Goal: Transaction & Acquisition: Subscribe to service/newsletter

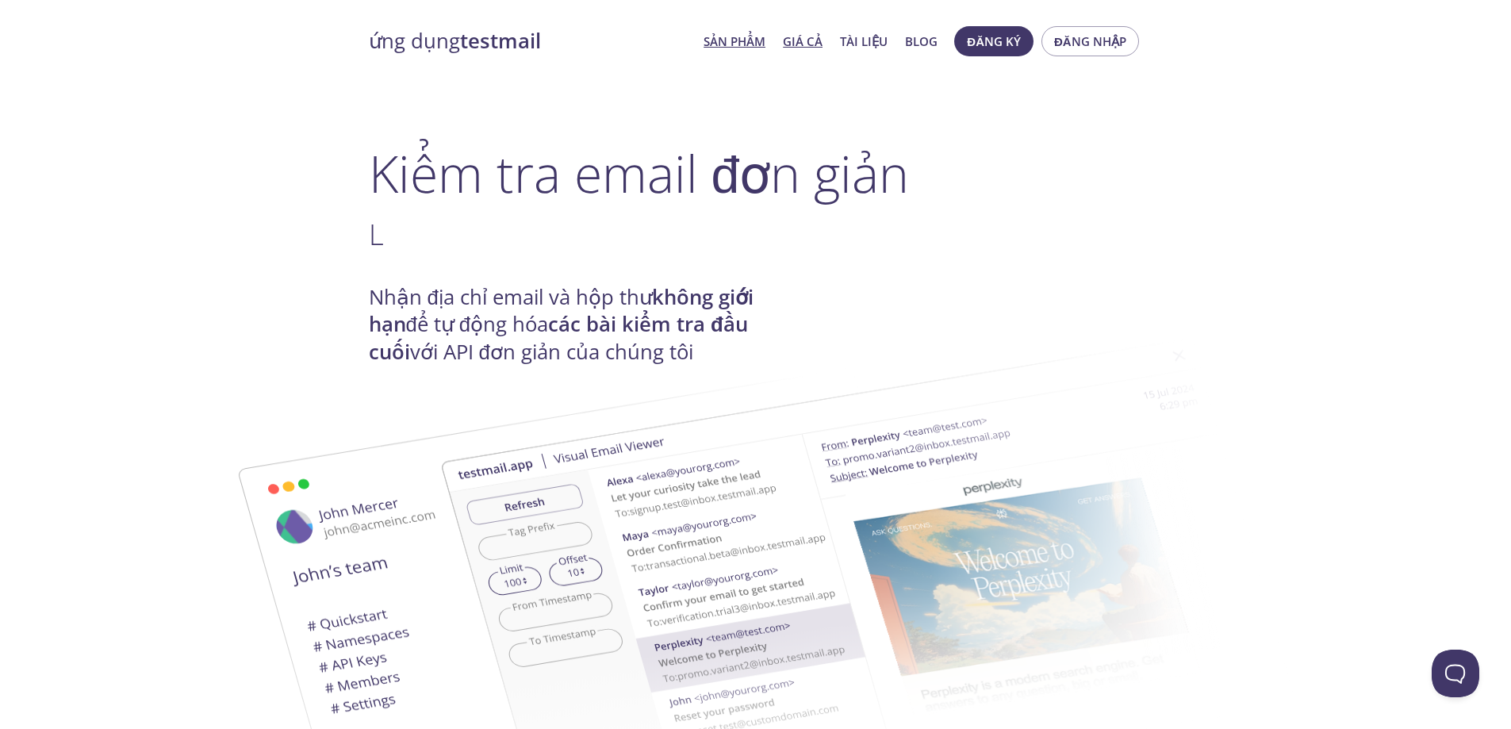
click at [802, 36] on font "Giá cả" at bounding box center [803, 41] width 40 height 16
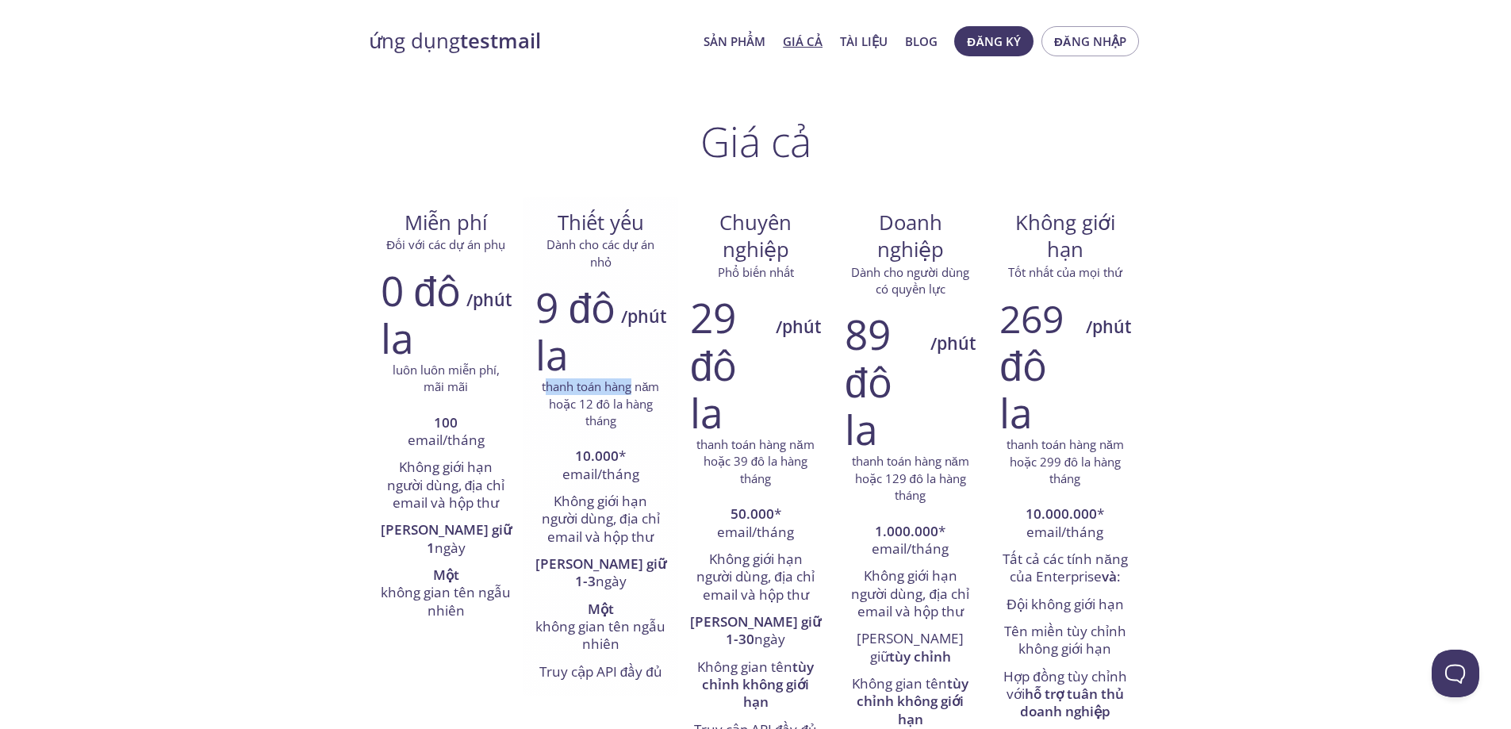
drag, startPoint x: 619, startPoint y: 393, endPoint x: 636, endPoint y: 393, distance: 16.7
click at [635, 393] on font "thanh toán hàng năm" at bounding box center [600, 386] width 117 height 16
click at [636, 393] on font "thanh toán hàng năm" at bounding box center [600, 386] width 117 height 16
drag, startPoint x: 630, startPoint y: 389, endPoint x: 630, endPoint y: 425, distance: 35.7
click at [630, 425] on p "thanh toán hàng năm hoặc 12 đô la hàng tháng" at bounding box center [600, 403] width 131 height 51
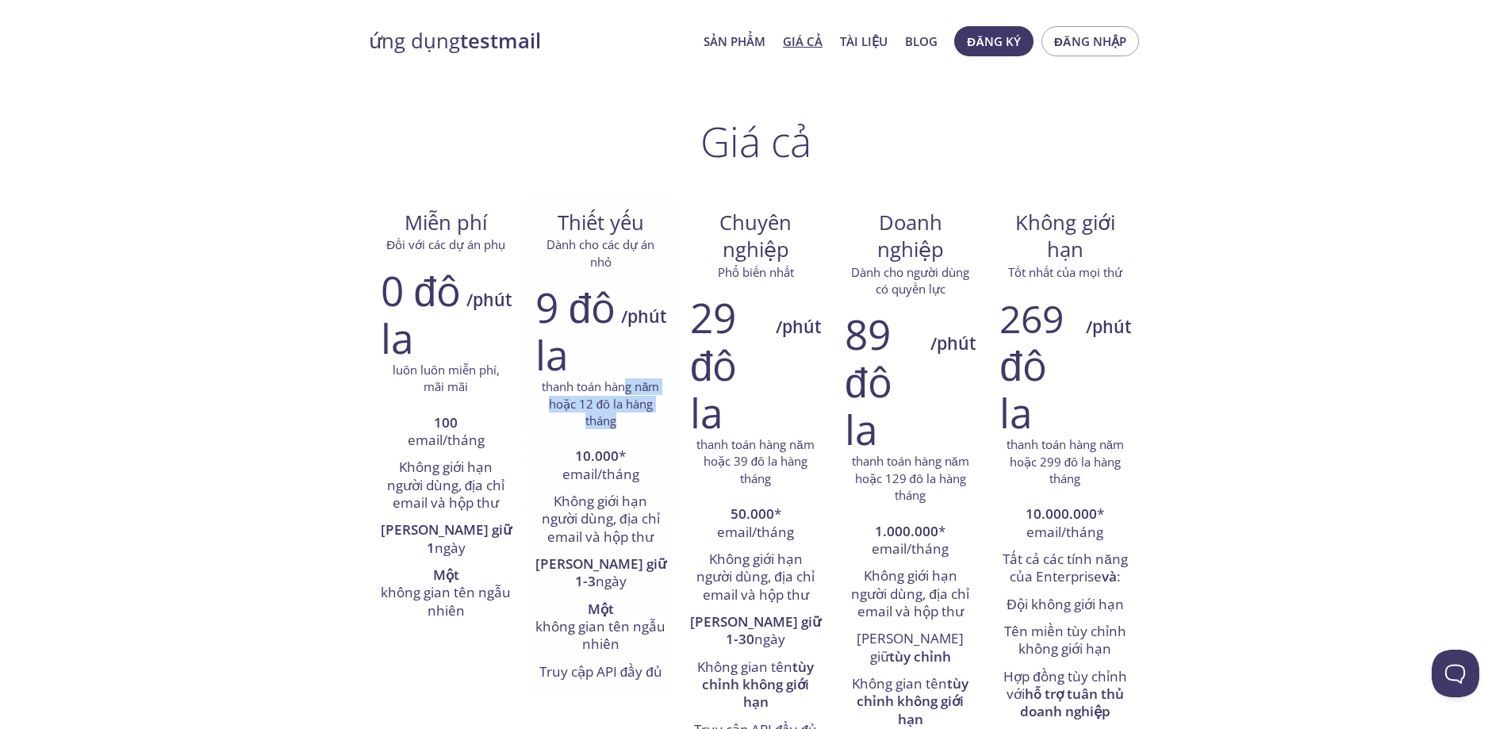
click at [630, 425] on p "thanh toán hàng năm hoặc 12 đô la hàng tháng" at bounding box center [600, 403] width 131 height 51
drag, startPoint x: 628, startPoint y: 400, endPoint x: 623, endPoint y: 420, distance: 20.4
click at [623, 420] on p "thanh toán hàng năm hoặc 12 đô la hàng tháng" at bounding box center [600, 403] width 131 height 51
drag, startPoint x: 623, startPoint y: 420, endPoint x: 615, endPoint y: 457, distance: 38.3
click at [621, 420] on p "thanh toán hàng năm hoặc 12 đô la hàng tháng" at bounding box center [600, 403] width 131 height 51
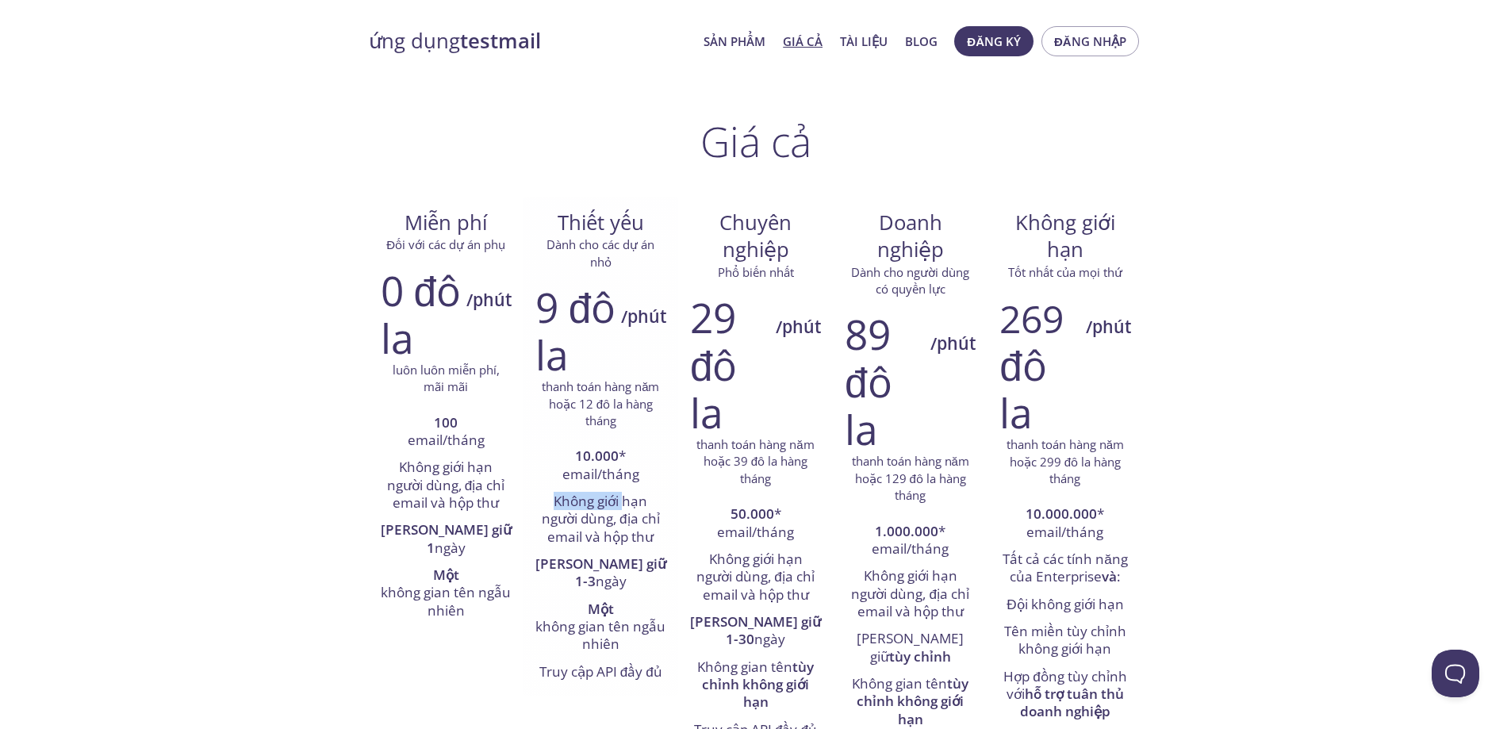
drag, startPoint x: 545, startPoint y: 502, endPoint x: 674, endPoint y: 507, distance: 129.4
click at [664, 509] on li "Không giới hạn người dùng, địa chỉ email và hộp thư" at bounding box center [600, 520] width 131 height 63
click at [674, 507] on div "9 đô la /phút thanh toán hàng năm hoặc 12 đô la hàng tháng 10.000 * email/tháng…" at bounding box center [600, 484] width 155 height 423
drag, startPoint x: 632, startPoint y: 510, endPoint x: 629, endPoint y: 537, distance: 27.1
click at [629, 537] on font "Không giới hạn người dùng, địa chỉ email và hộp thư" at bounding box center [601, 519] width 118 height 54
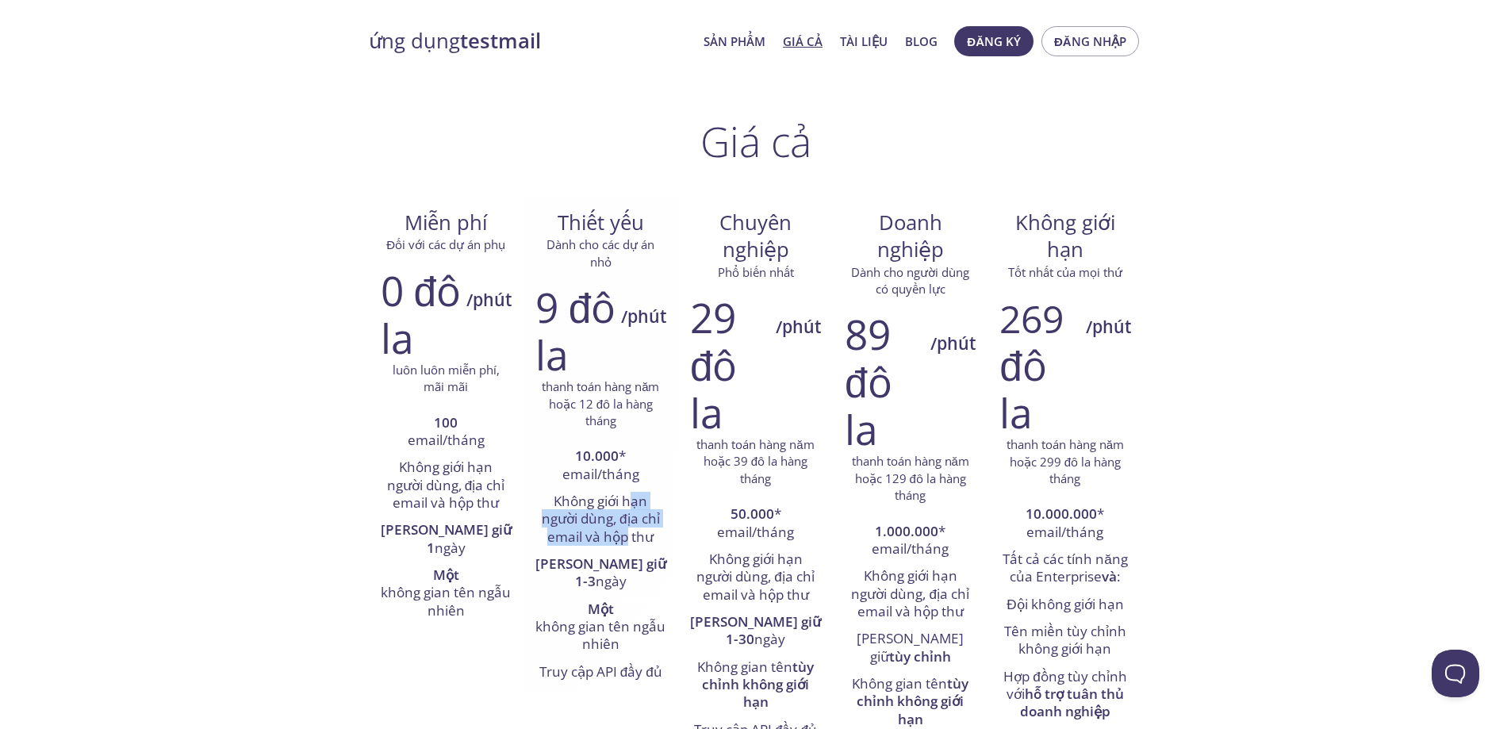
drag, startPoint x: 629, startPoint y: 537, endPoint x: 616, endPoint y: 512, distance: 27.7
click at [628, 537] on font "Không giới hạn người dùng, địa chỉ email và hộp thư" at bounding box center [601, 519] width 118 height 54
drag, startPoint x: 609, startPoint y: 491, endPoint x: 610, endPoint y: 519, distance: 28.6
click at [611, 519] on li "Không giới hạn người dùng, địa chỉ email và hộp thư" at bounding box center [600, 520] width 131 height 63
click at [610, 519] on font "Không giới hạn người dùng, địa chỉ email và hộp thư" at bounding box center [601, 519] width 118 height 54
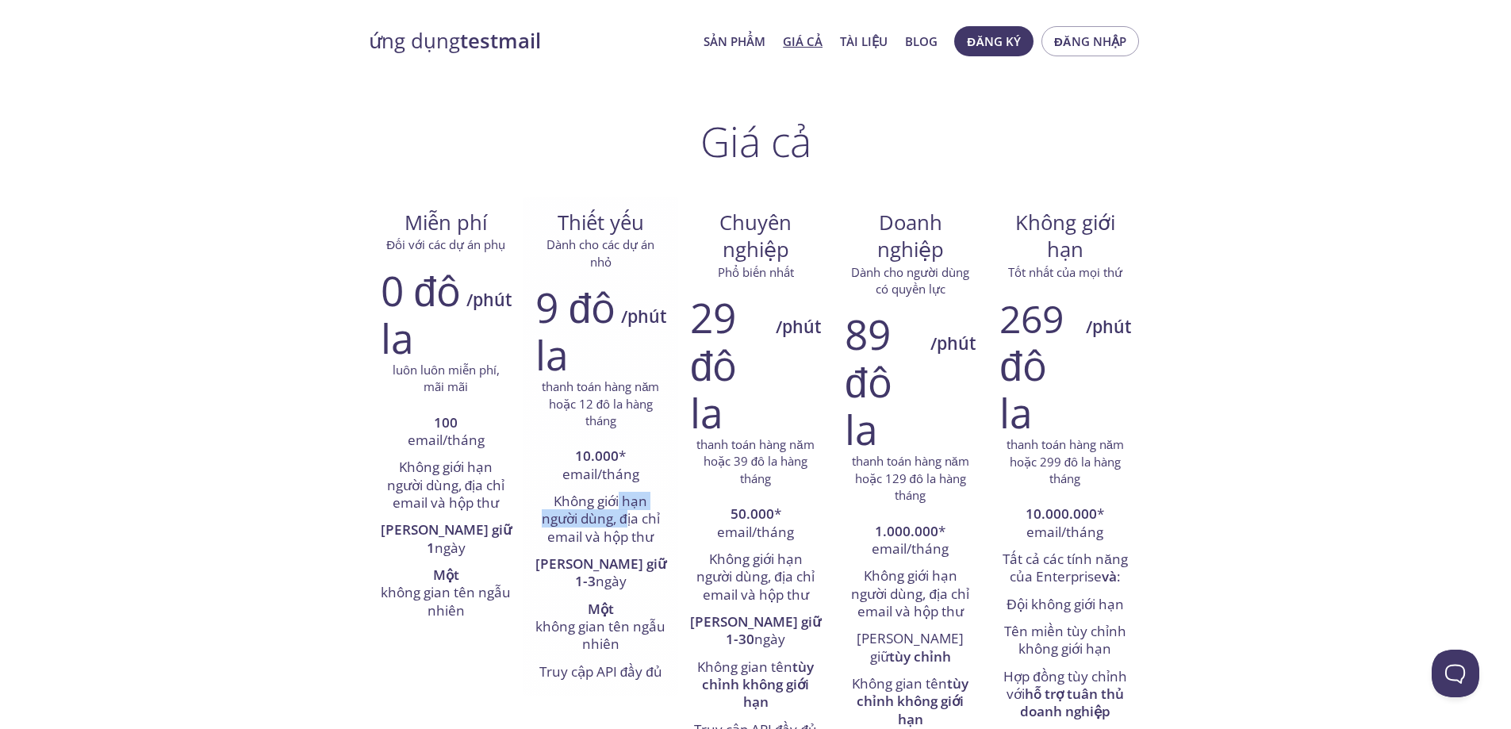
drag, startPoint x: 619, startPoint y: 500, endPoint x: 625, endPoint y: 530, distance: 30.0
click at [625, 530] on font "Không giới hạn người dùng, địa chỉ email và hộp thư" at bounding box center [601, 519] width 118 height 54
drag, startPoint x: 627, startPoint y: 523, endPoint x: 623, endPoint y: 536, distance: 13.3
click at [623, 536] on font "Không giới hạn người dùng, địa chỉ email và hộp thư" at bounding box center [601, 519] width 118 height 54
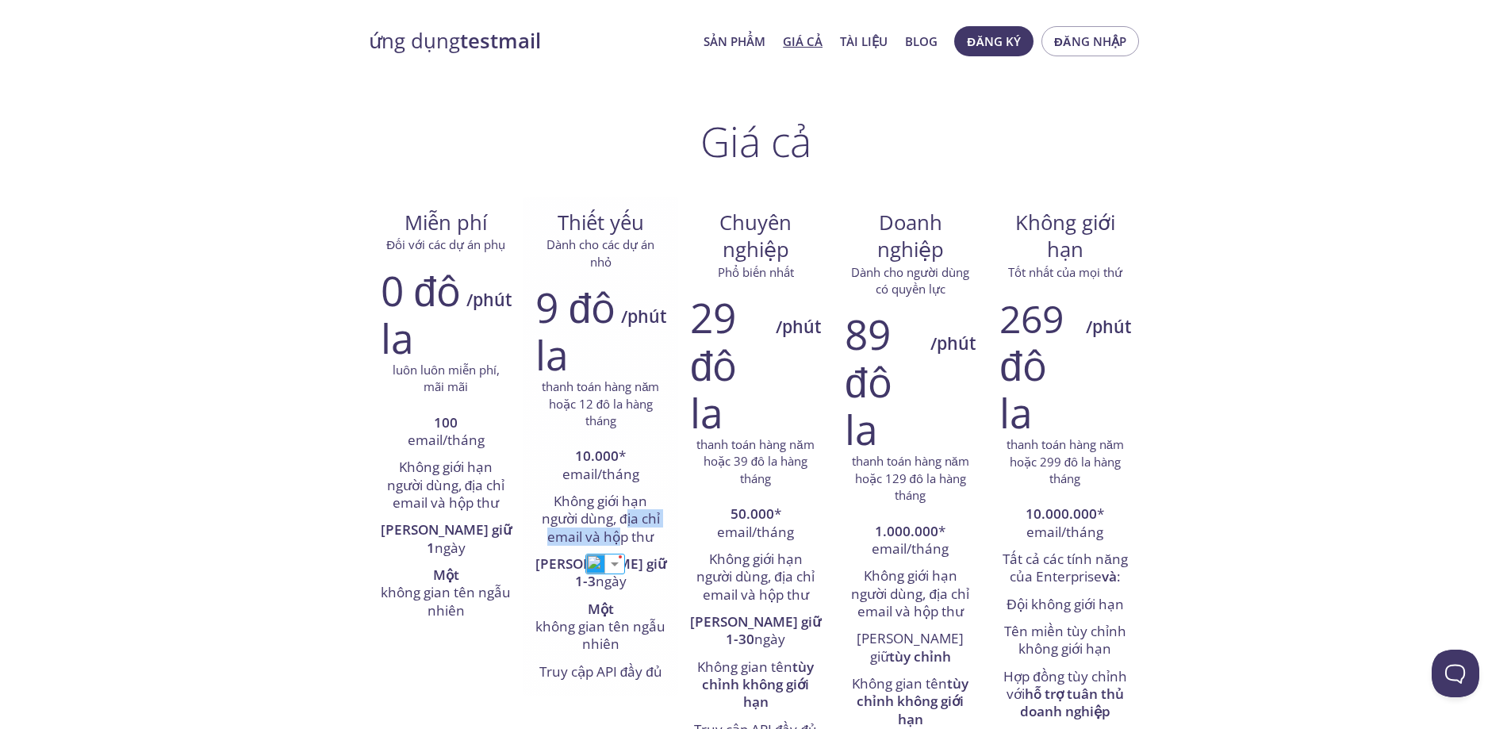
click at [623, 536] on font "Không giới hạn người dùng, địa chỉ email và hộp thư" at bounding box center [601, 519] width 118 height 54
drag, startPoint x: 625, startPoint y: 511, endPoint x: 639, endPoint y: 541, distance: 33.3
click at [636, 539] on font "Không giới hạn người dùng, địa chỉ email và hộp thư" at bounding box center [601, 519] width 118 height 54
click at [640, 541] on font "Không giới hạn người dùng, địa chỉ email và hộp thư" at bounding box center [601, 519] width 118 height 54
click at [595, 531] on li "Không giới hạn người dùng, địa chỉ email và hộp thư" at bounding box center [600, 520] width 131 height 63
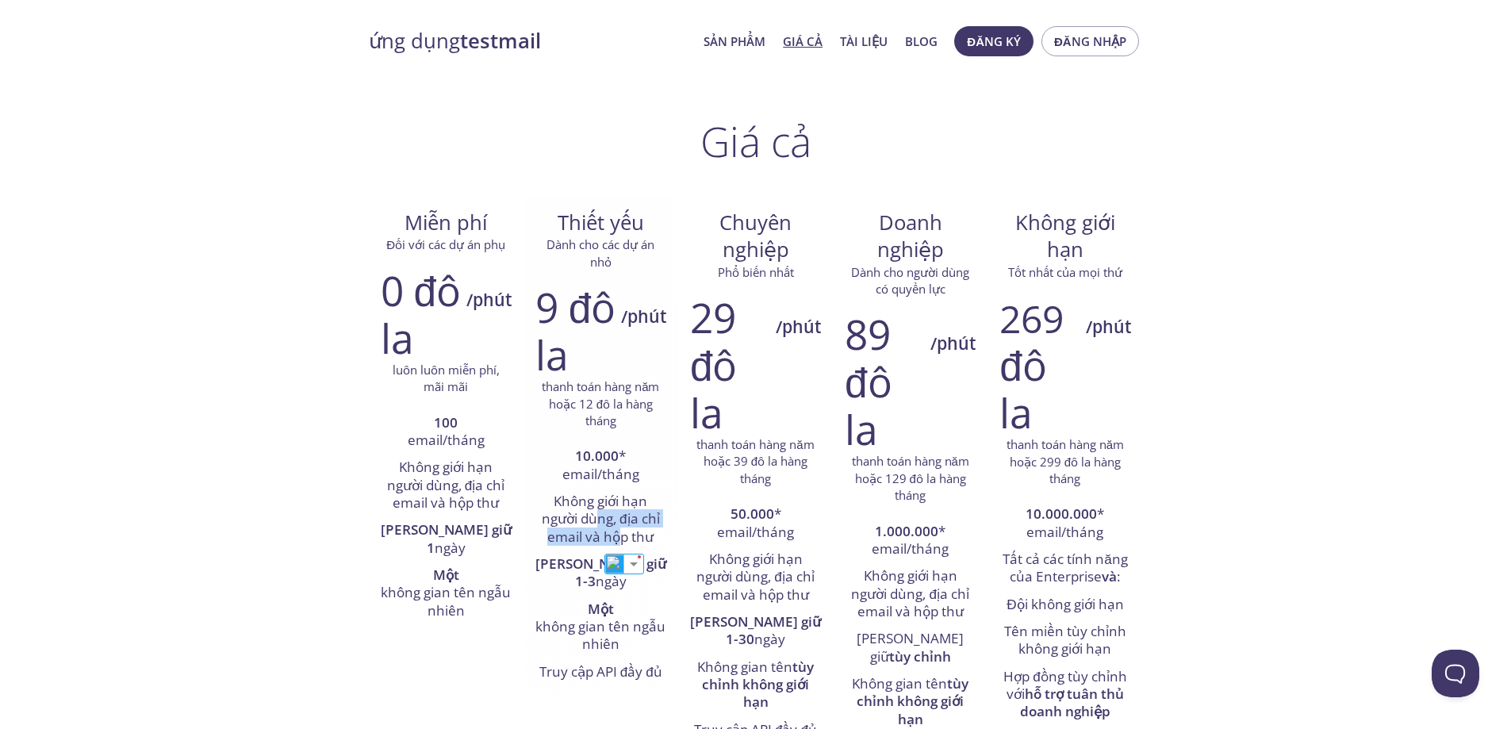
drag, startPoint x: 607, startPoint y: 524, endPoint x: 619, endPoint y: 546, distance: 24.9
click at [619, 546] on li "Không giới hạn người dùng, địa chỉ email và hộp thư" at bounding box center [600, 520] width 131 height 63
drag, startPoint x: 622, startPoint y: 548, endPoint x: 643, endPoint y: 530, distance: 28.1
click at [622, 547] on li "Không giới hạn người dùng, địa chỉ email và hộp thư" at bounding box center [600, 520] width 131 height 63
drag, startPoint x: 643, startPoint y: 530, endPoint x: 545, endPoint y: 515, distance: 99.4
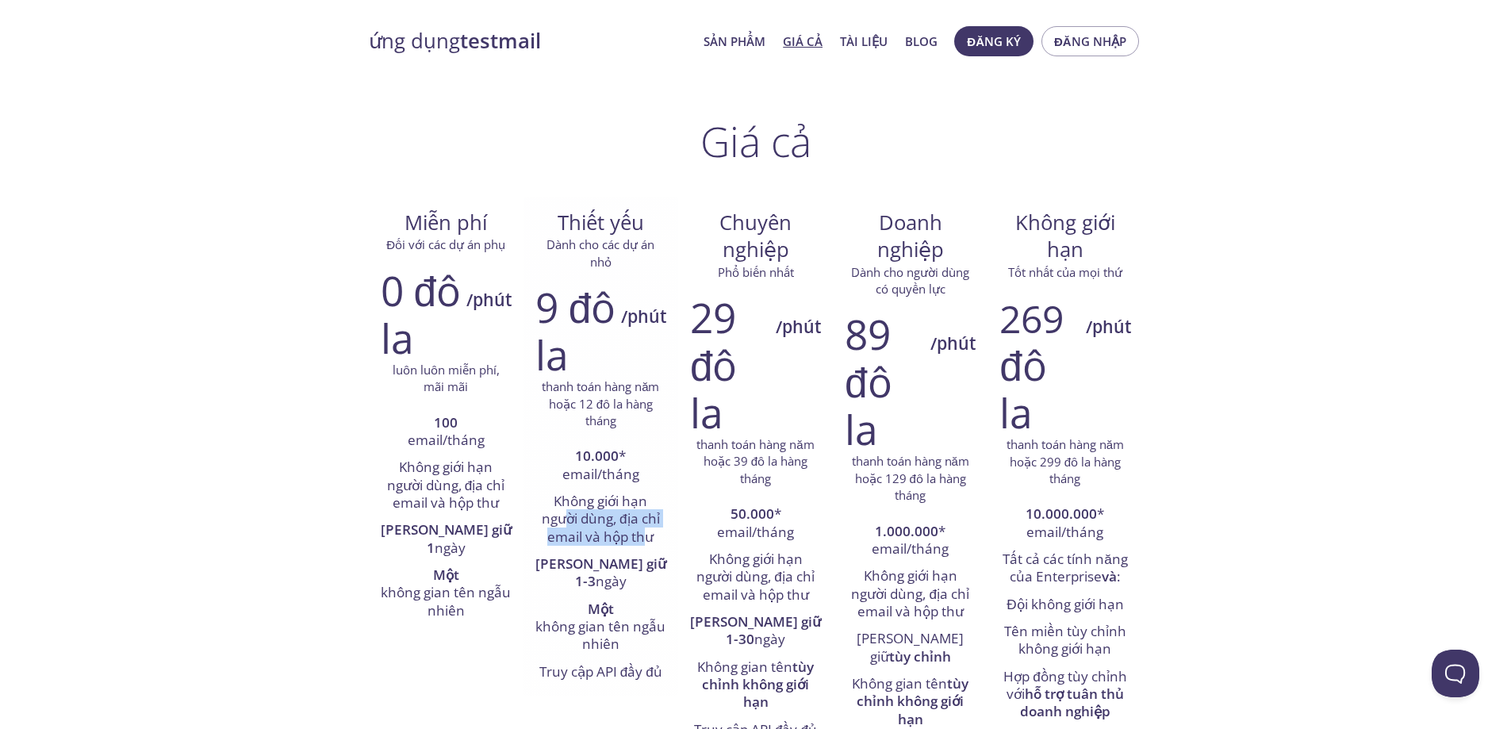
click at [550, 519] on font "Không giới hạn người dùng, địa chỉ email và hộp thư" at bounding box center [601, 519] width 118 height 54
drag, startPoint x: 699, startPoint y: 444, endPoint x: 780, endPoint y: 496, distance: 95.3
click at [780, 496] on div "29 đô la /phút thanh toán hàng năm hoặc 39 đô la hàng tháng 50.000 * email/thán…" at bounding box center [755, 549] width 155 height 533
drag, startPoint x: 782, startPoint y: 480, endPoint x: 694, endPoint y: 449, distance: 93.3
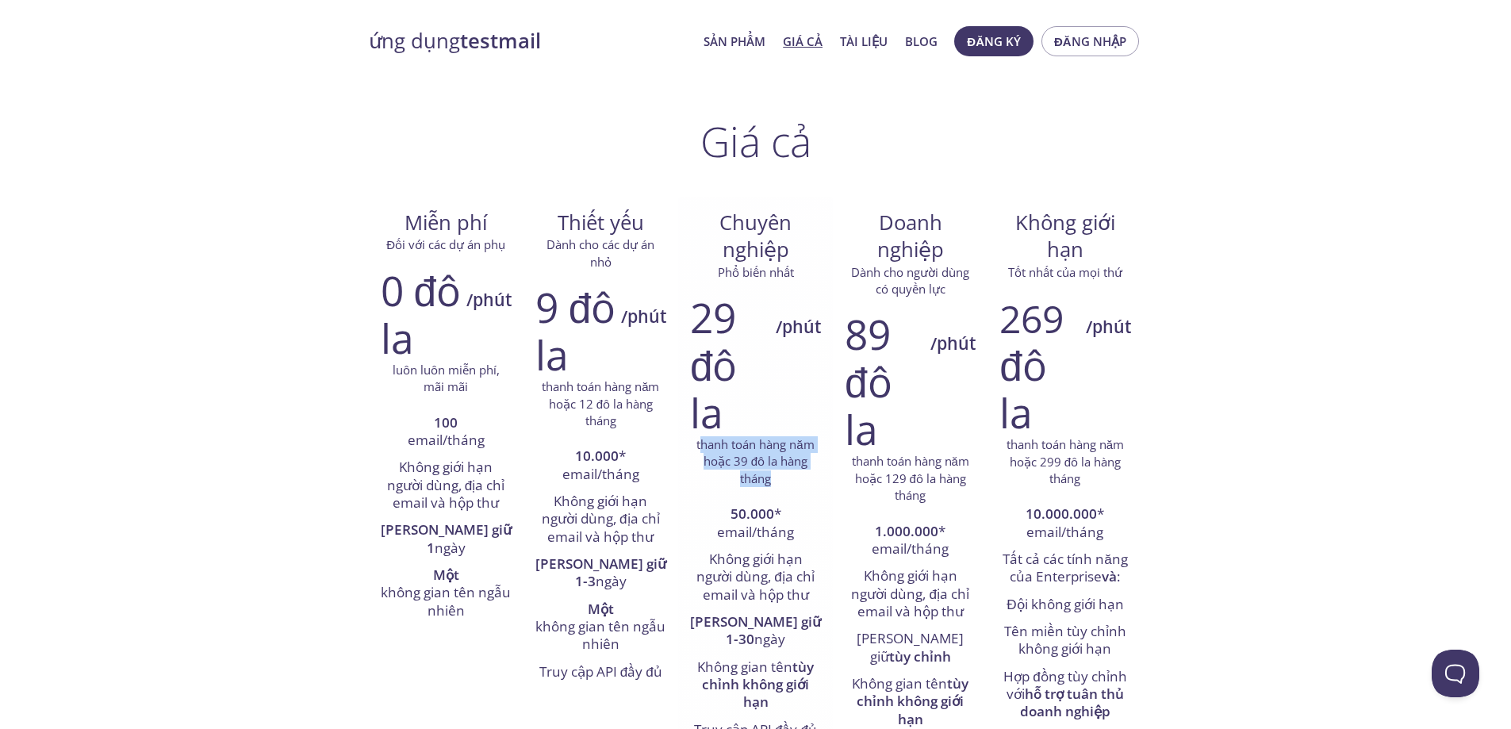
click at [695, 449] on p "thanh toán hàng năm hoặc 39 đô la hàng tháng" at bounding box center [755, 461] width 131 height 51
click at [692, 448] on p "thanh toán hàng năm hoặc 39 đô la hàng tháng" at bounding box center [755, 461] width 131 height 51
drag, startPoint x: 734, startPoint y: 458, endPoint x: 775, endPoint y: 469, distance: 41.7
click at [774, 469] on p "thanh toán hàng năm hoặc 39 đô la hàng tháng" at bounding box center [755, 461] width 131 height 51
click at [775, 469] on font "hoặc 39 đô la hàng tháng" at bounding box center [755, 469] width 104 height 33
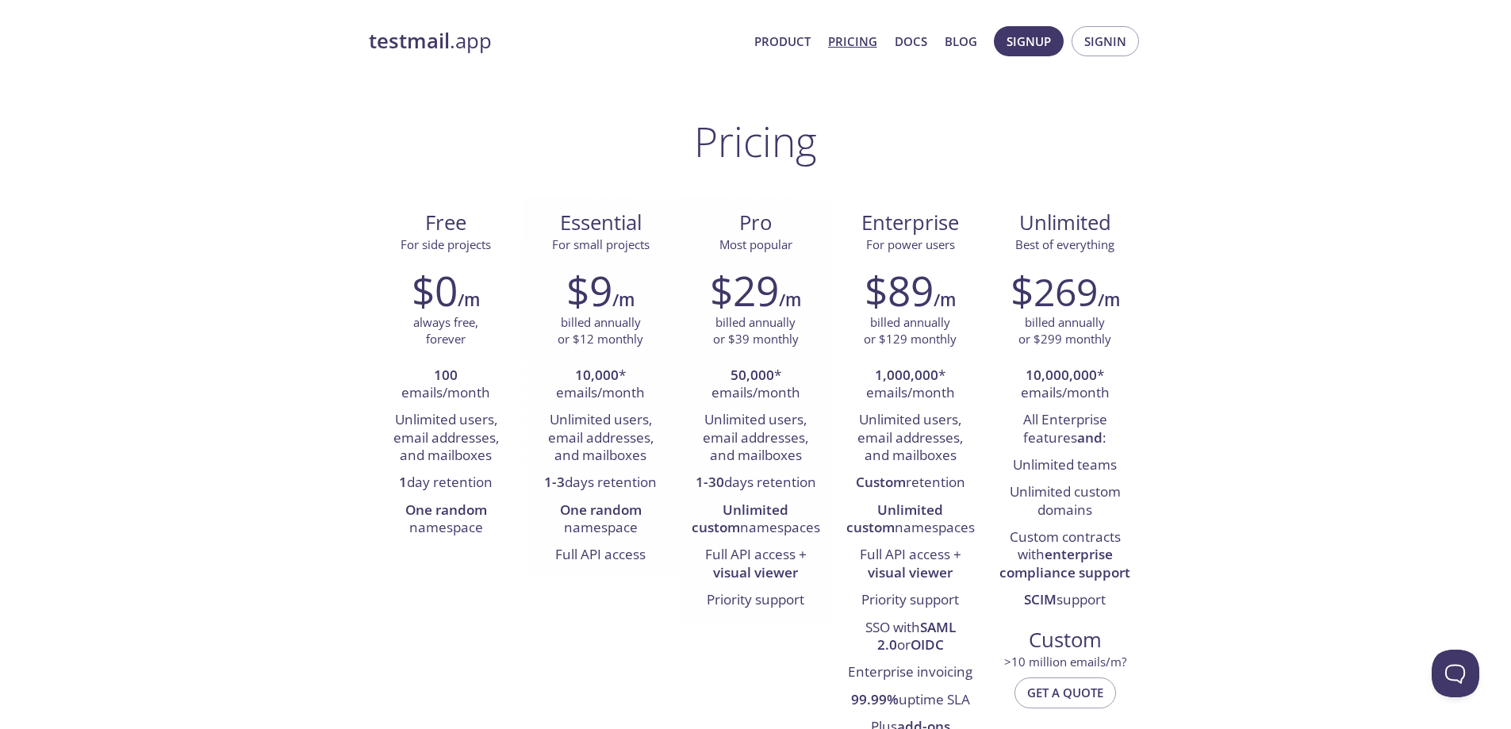
click at [606, 227] on span "Essential" at bounding box center [600, 222] width 129 height 27
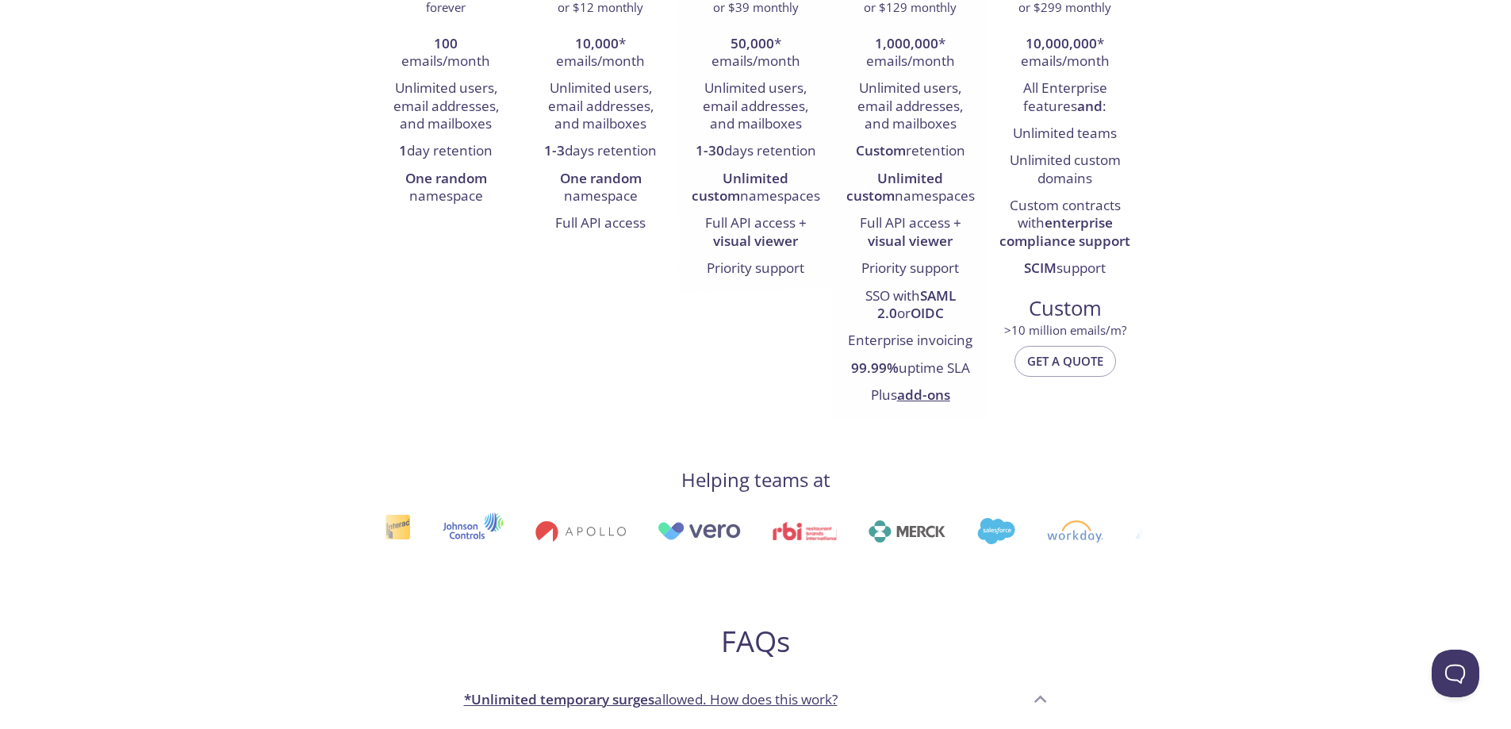
scroll to position [476, 0]
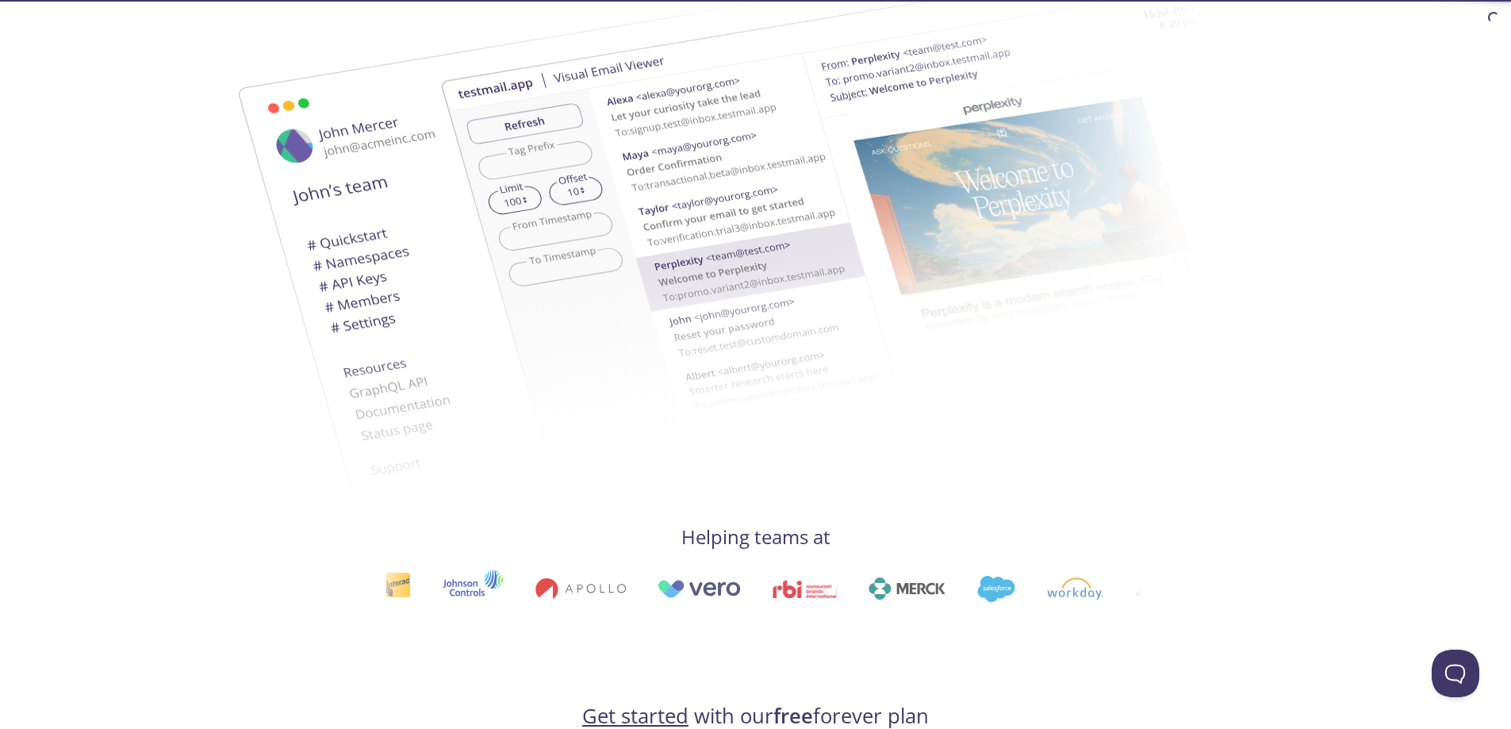
scroll to position [397, 0]
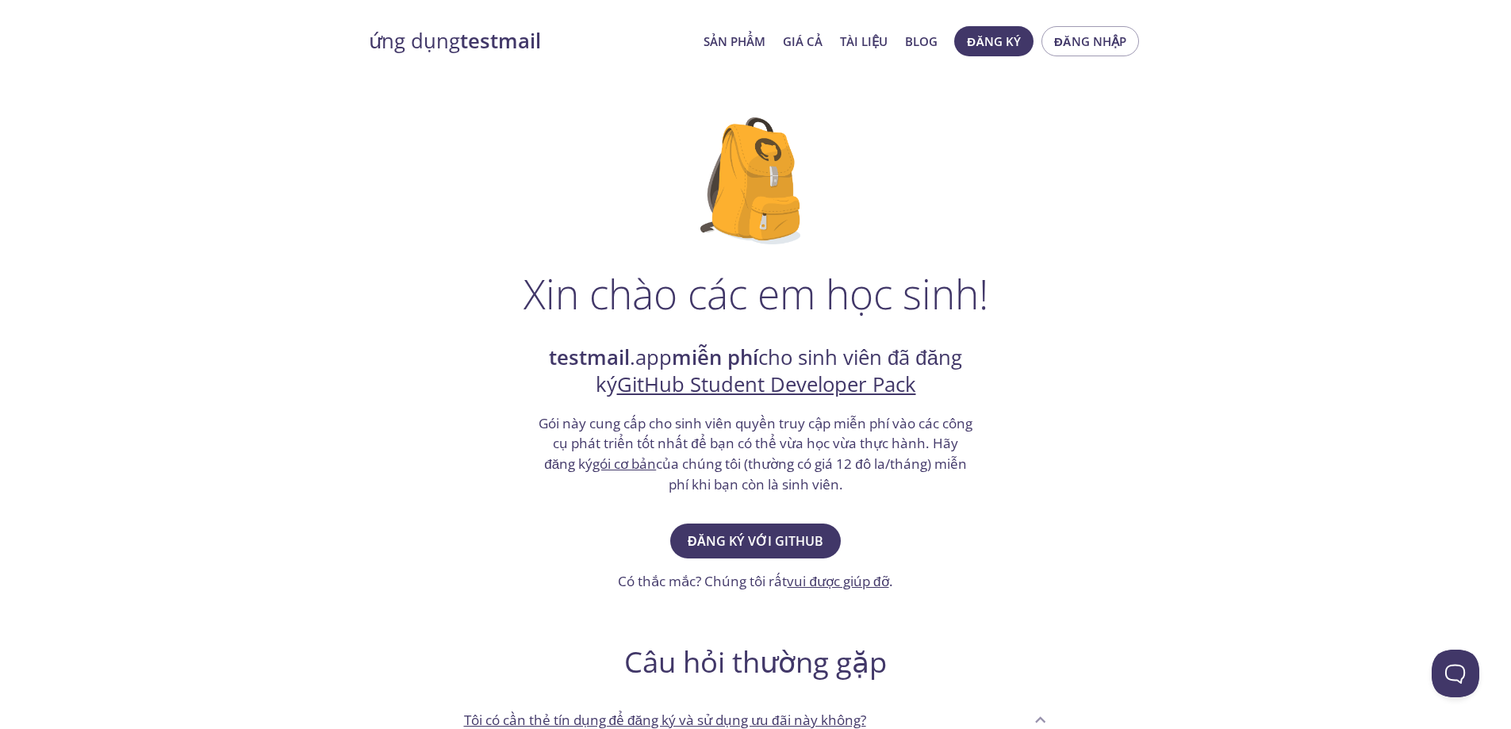
click at [788, 474] on font "của chúng tôi (thường có giá 12 đô la/tháng) miễn phí khi bạn còn là sinh viên." at bounding box center [811, 473] width 311 height 39
click at [768, 542] on font "Đăng ký với GitHub" at bounding box center [756, 540] width 136 height 17
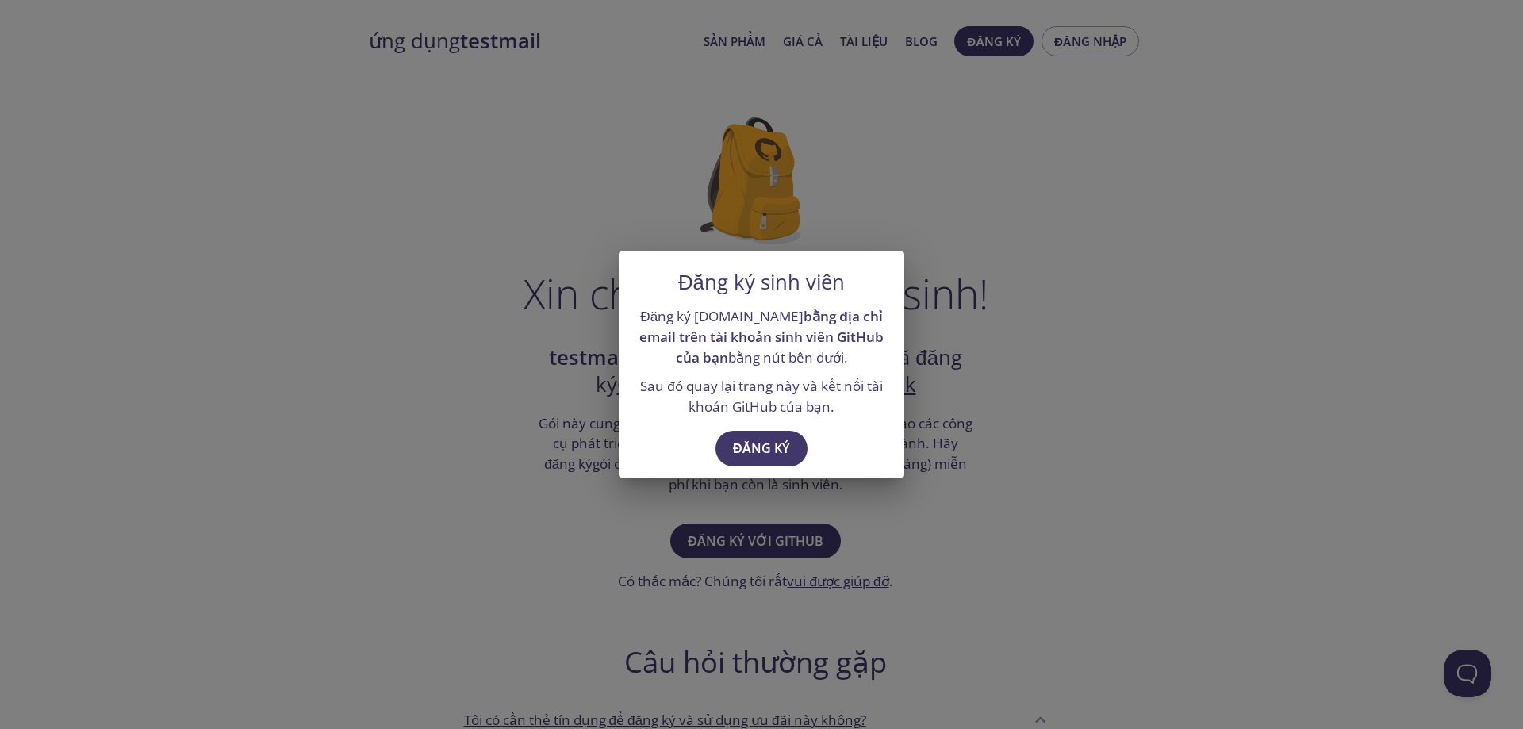
drag, startPoint x: 749, startPoint y: 439, endPoint x: 644, endPoint y: 426, distance: 105.5
click at [639, 418] on div "Đăng ký sinh viên Đăng ký testmail.app bằng địa chỉ email trên tài khoản sinh v…" at bounding box center [761, 364] width 285 height 226
click at [761, 435] on button "Đăng ký" at bounding box center [761, 448] width 92 height 35
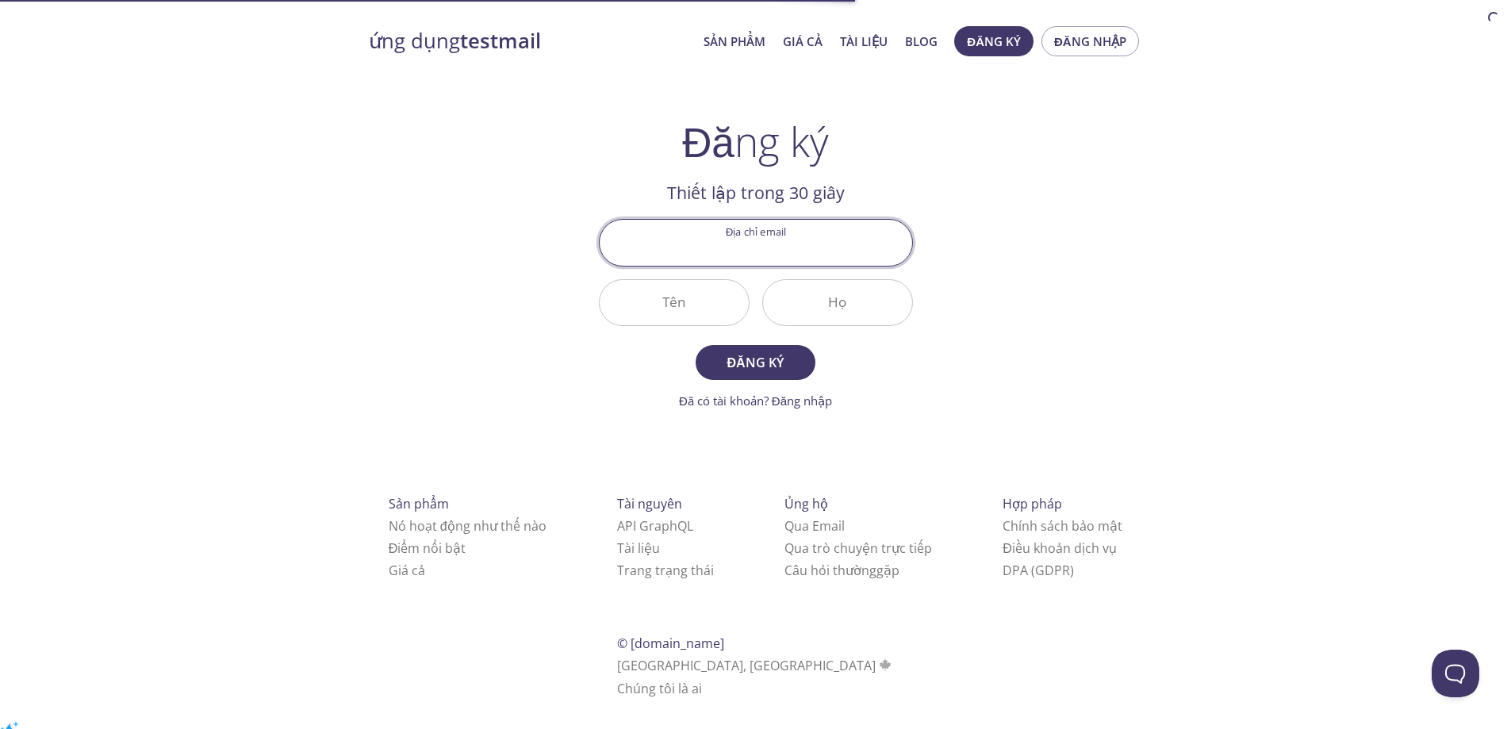
click at [764, 247] on input "Địa chỉ email" at bounding box center [756, 242] width 312 height 45
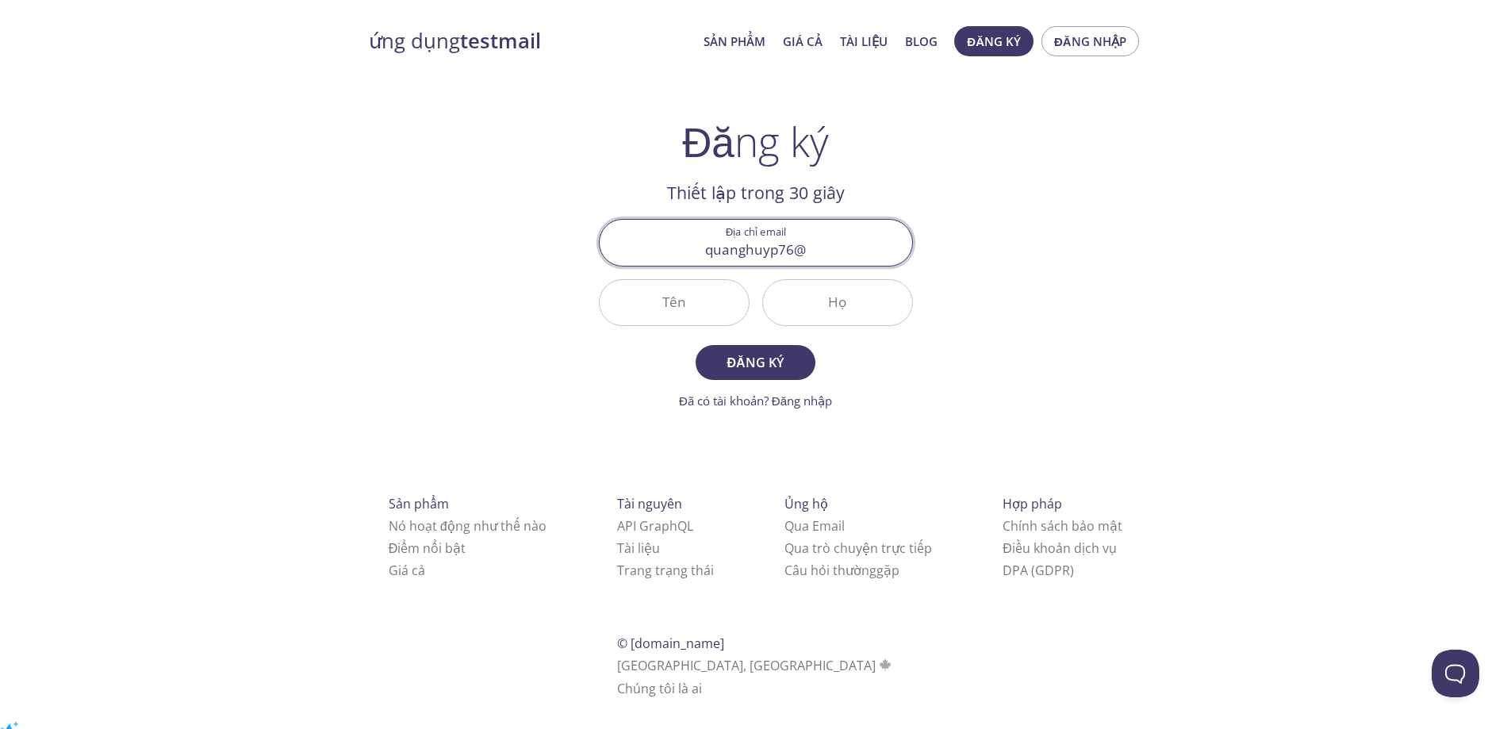
type input "quanghuyp76@gmail.com"
click at [681, 304] on input "Tên" at bounding box center [674, 302] width 149 height 45
type input "Quang"
click at [811, 301] on input "Họ" at bounding box center [837, 302] width 149 height 45
type input "Huy"
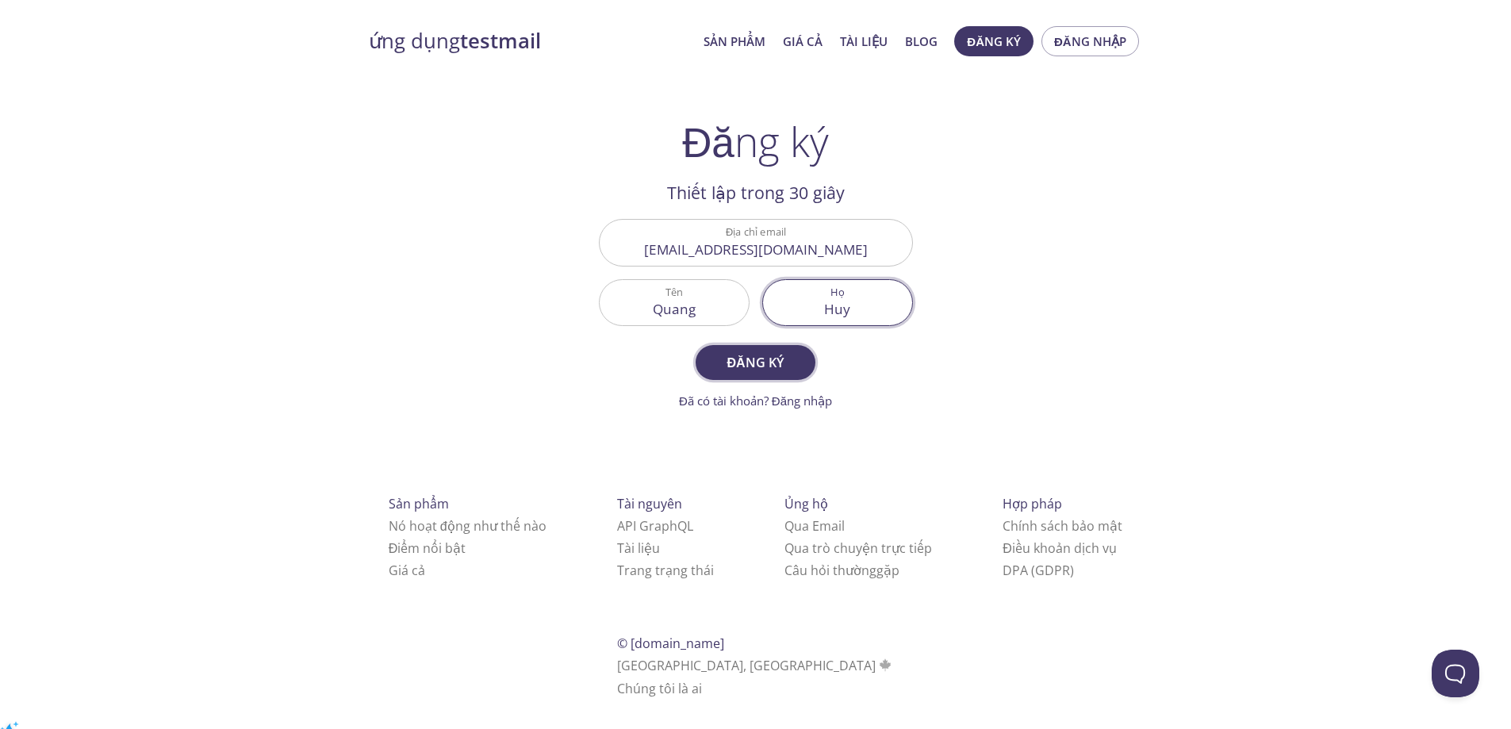
click at [782, 354] on font "Đăng ký" at bounding box center [754, 362] width 57 height 17
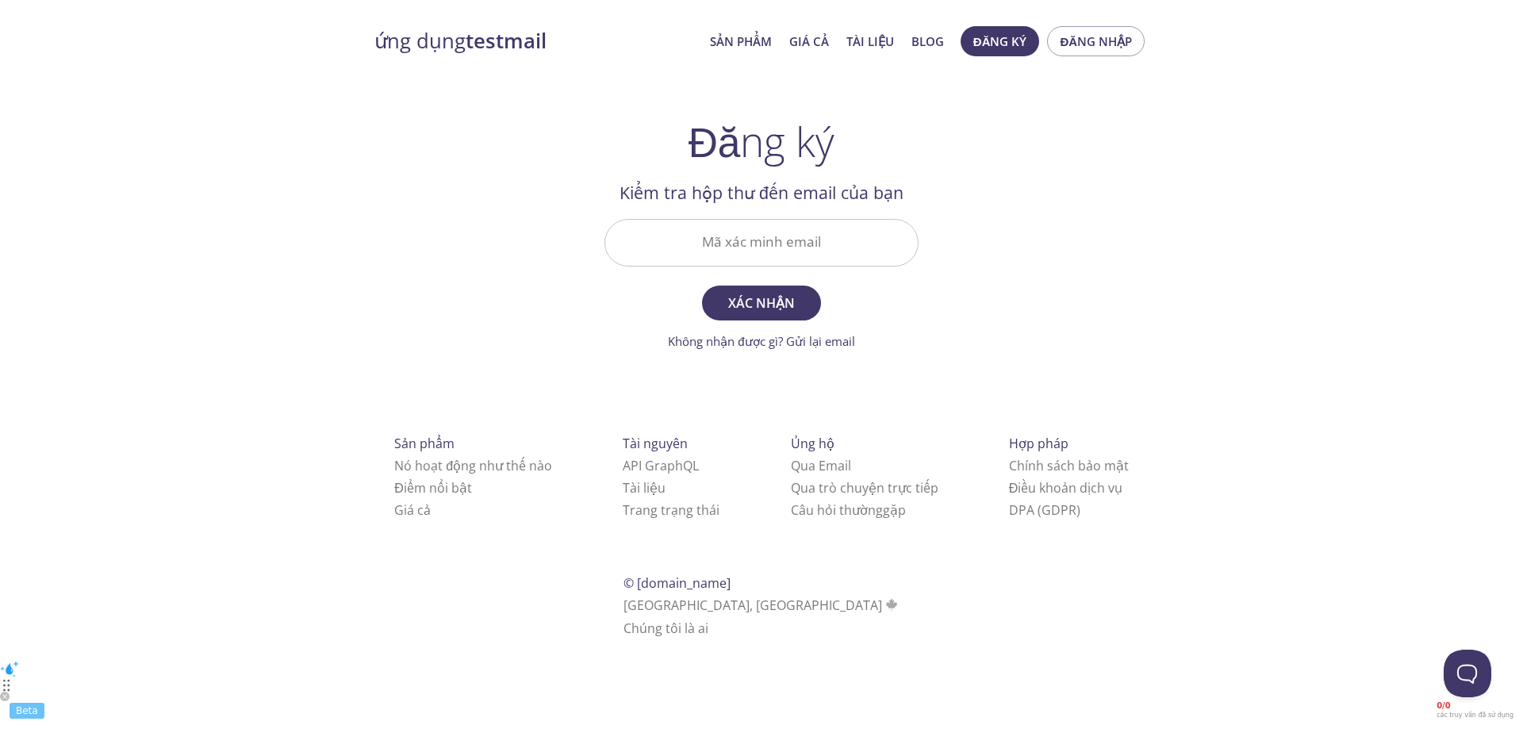
click at [741, 220] on input "Mã xác minh email" at bounding box center [761, 242] width 312 height 45
type input "k"
type input "K4C87AU"
click at [702, 285] on button "Xác nhận" at bounding box center [761, 302] width 119 height 35
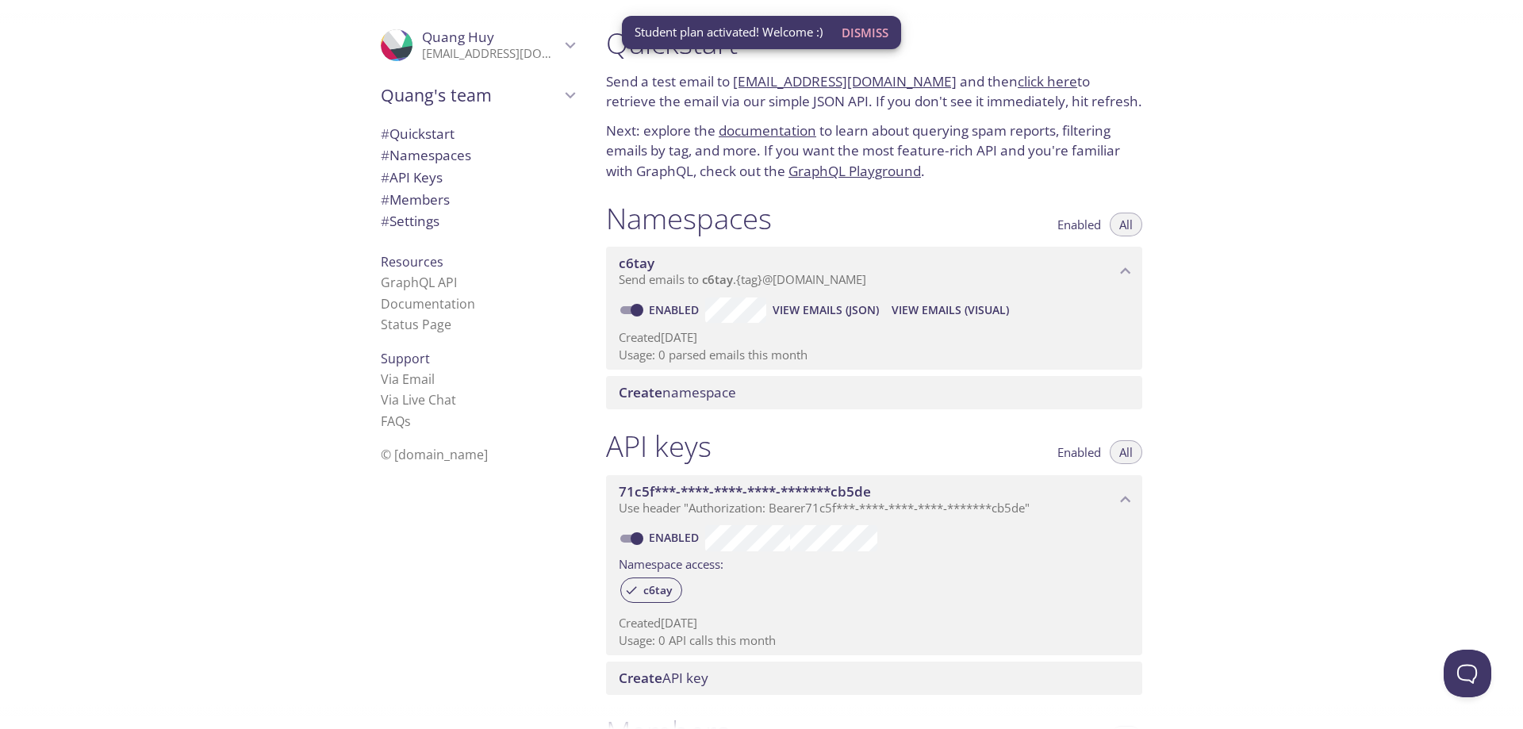
click at [334, 130] on div ".cls-1 { fill: #6d5ca8; } .cls-2 { fill: #3fc191; } .cls-3 { fill: #3b4752; } .…" at bounding box center [296, 364] width 593 height 729
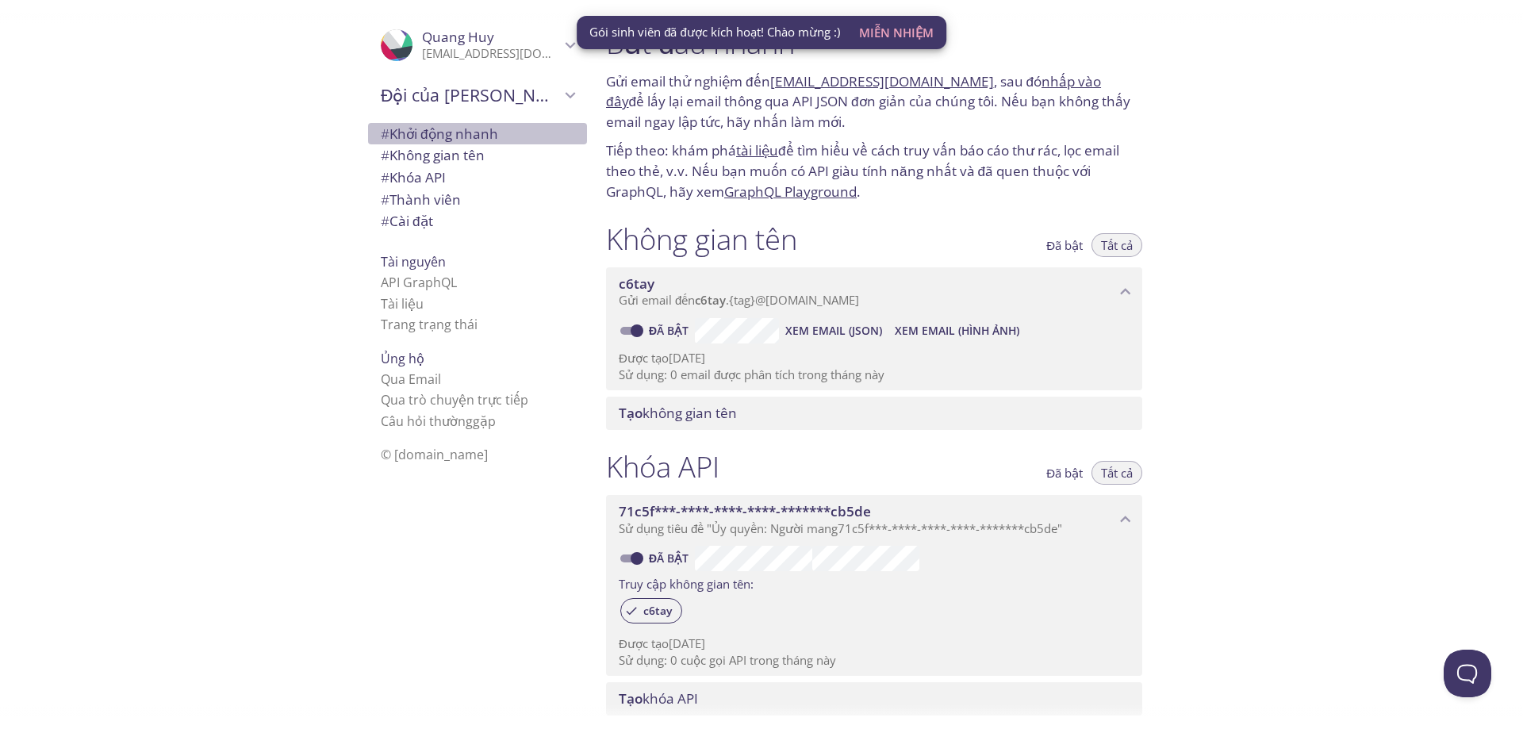
click at [460, 134] on font "Khởi động nhanh" at bounding box center [443, 134] width 109 height 18
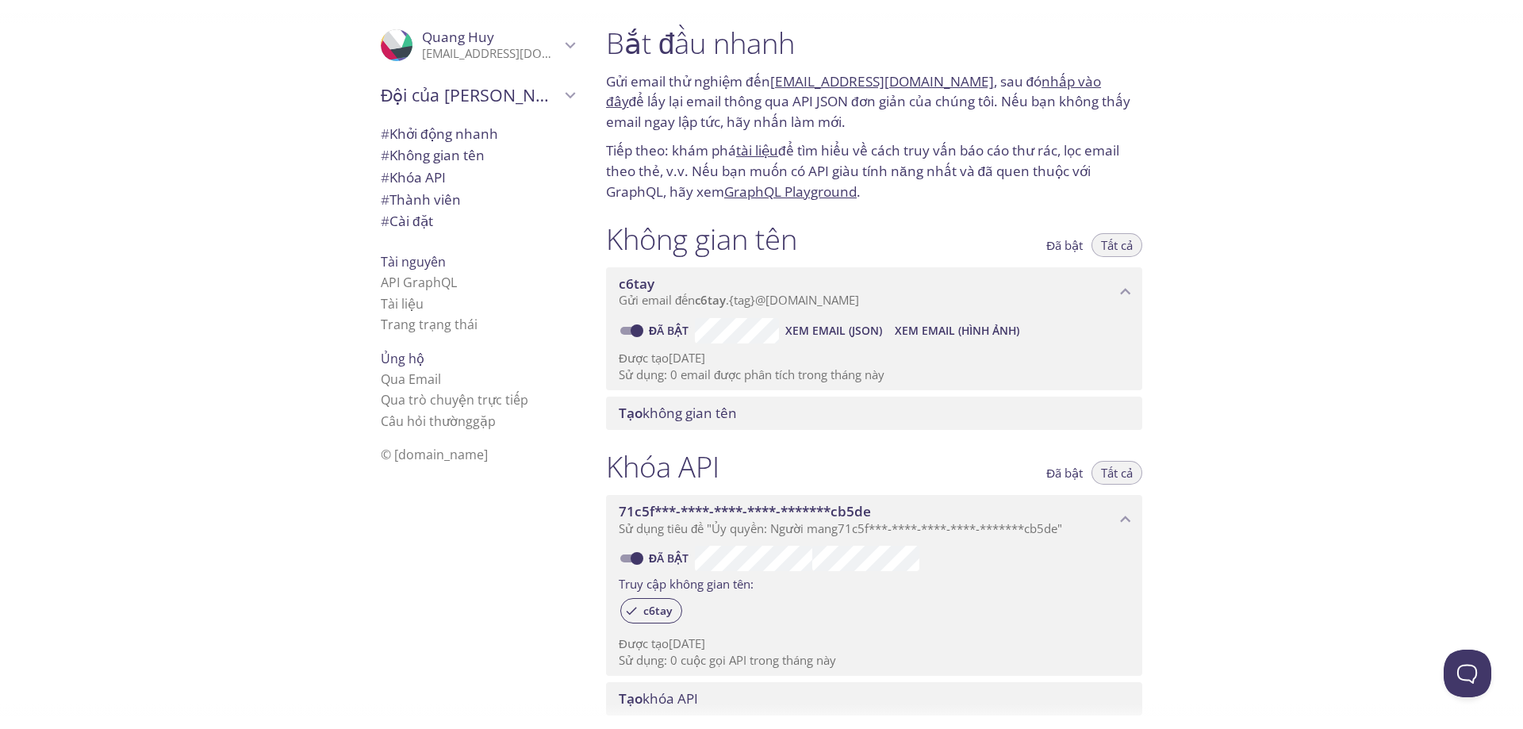
click at [814, 82] on font "c6tay.test@inbox.testmail.app" at bounding box center [882, 81] width 224 height 18
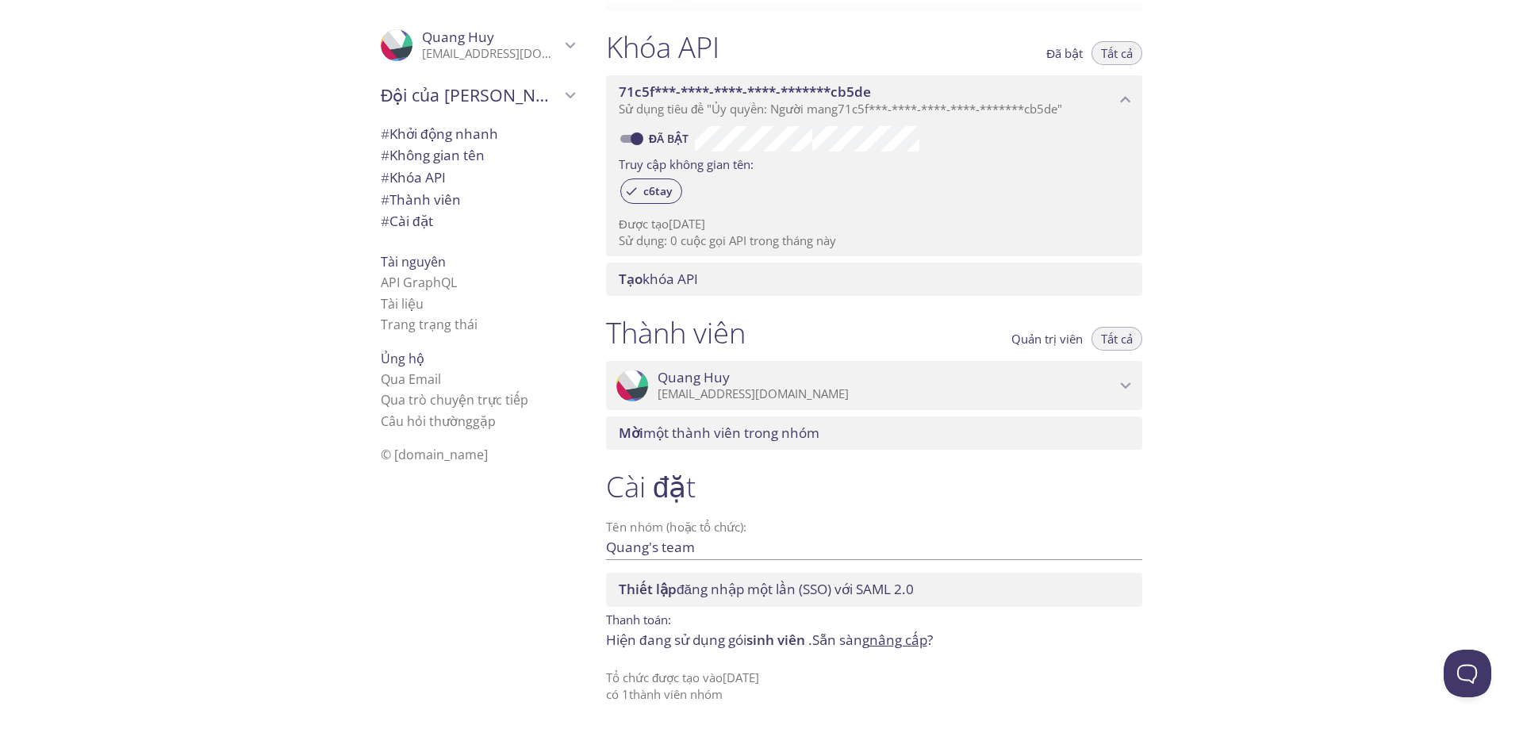
scroll to position [23, 0]
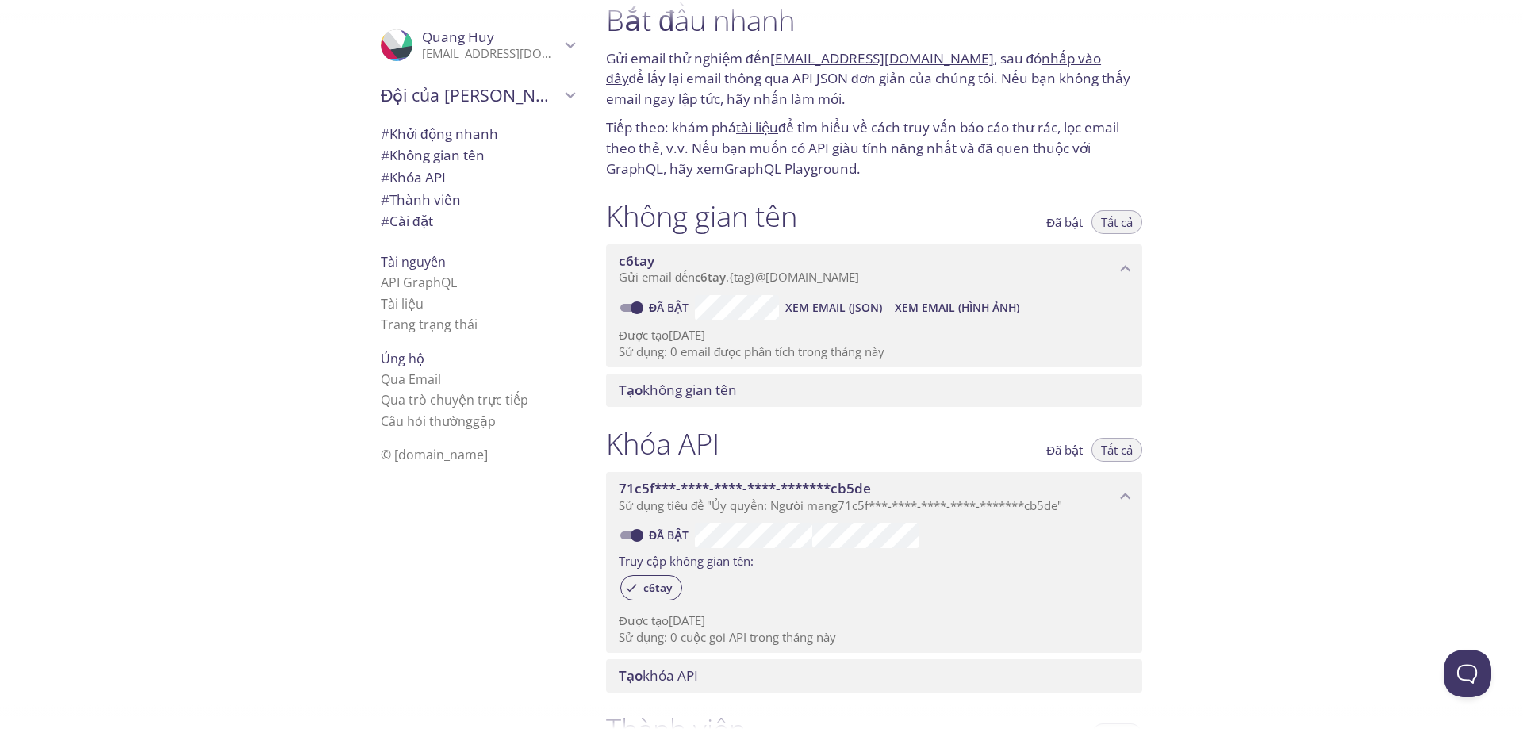
click at [435, 155] on font "Không gian tên" at bounding box center [436, 155] width 95 height 18
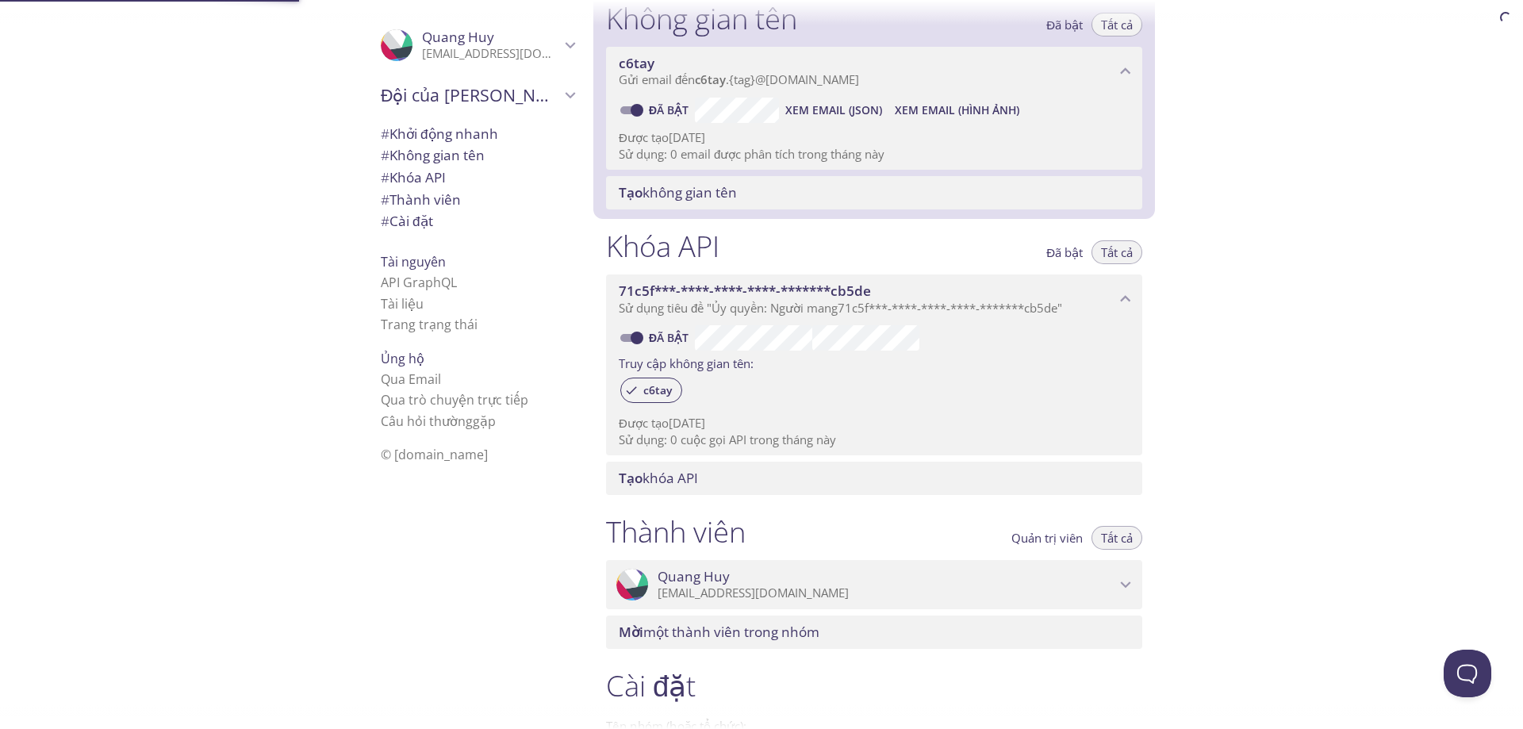
scroll to position [221, 0]
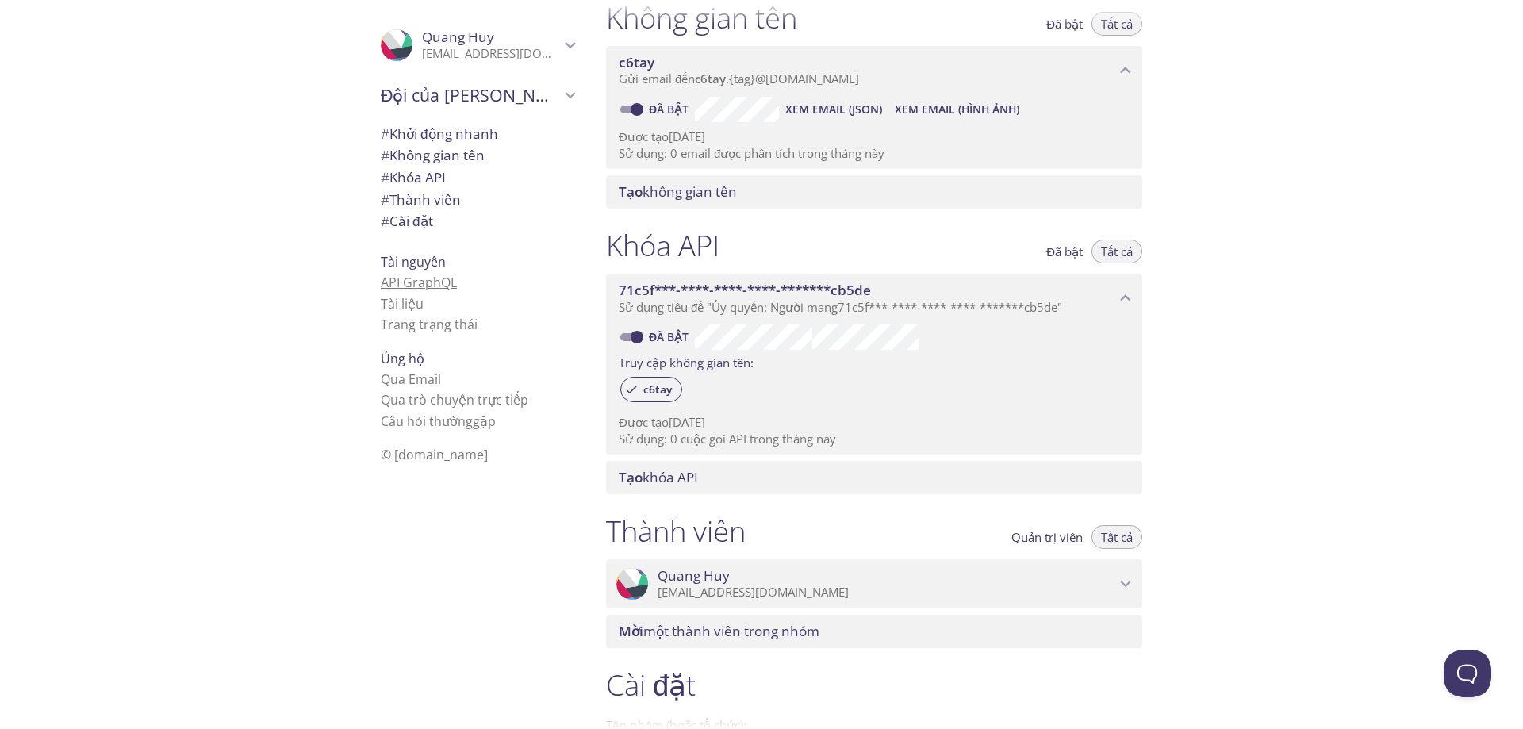
click at [405, 285] on font "API GraphQL" at bounding box center [419, 282] width 76 height 17
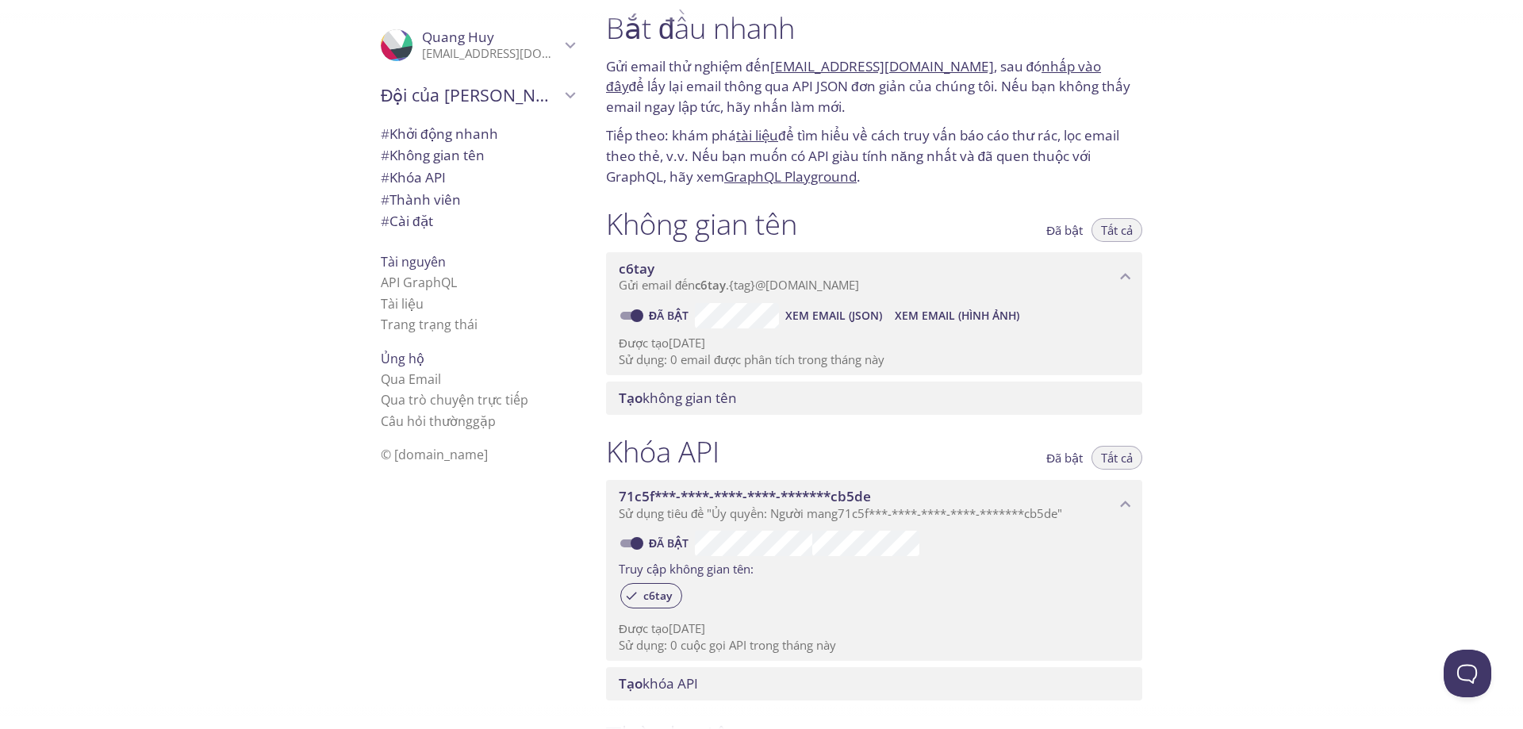
scroll to position [0, 0]
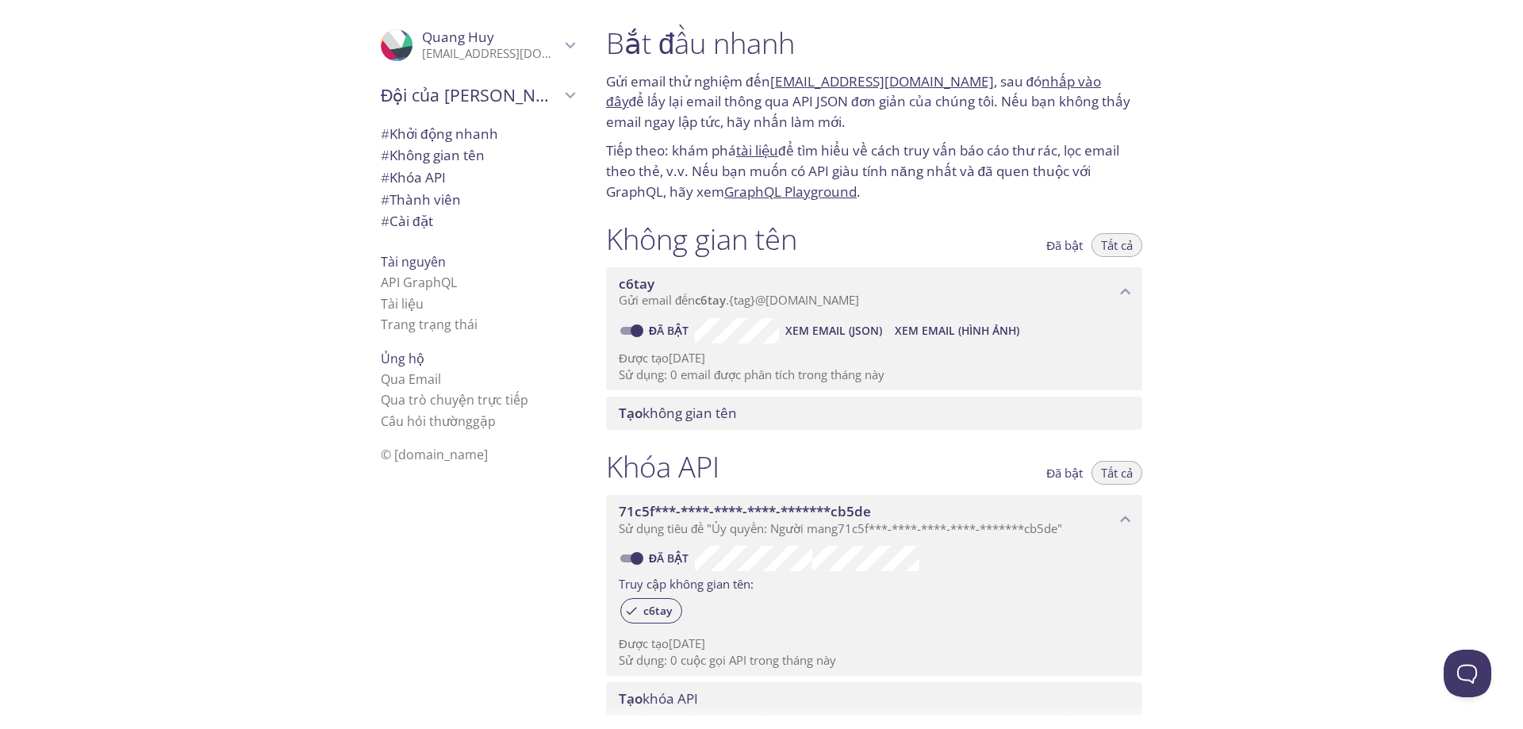
click at [1047, 76] on font "nhấp vào đây" at bounding box center [853, 91] width 495 height 39
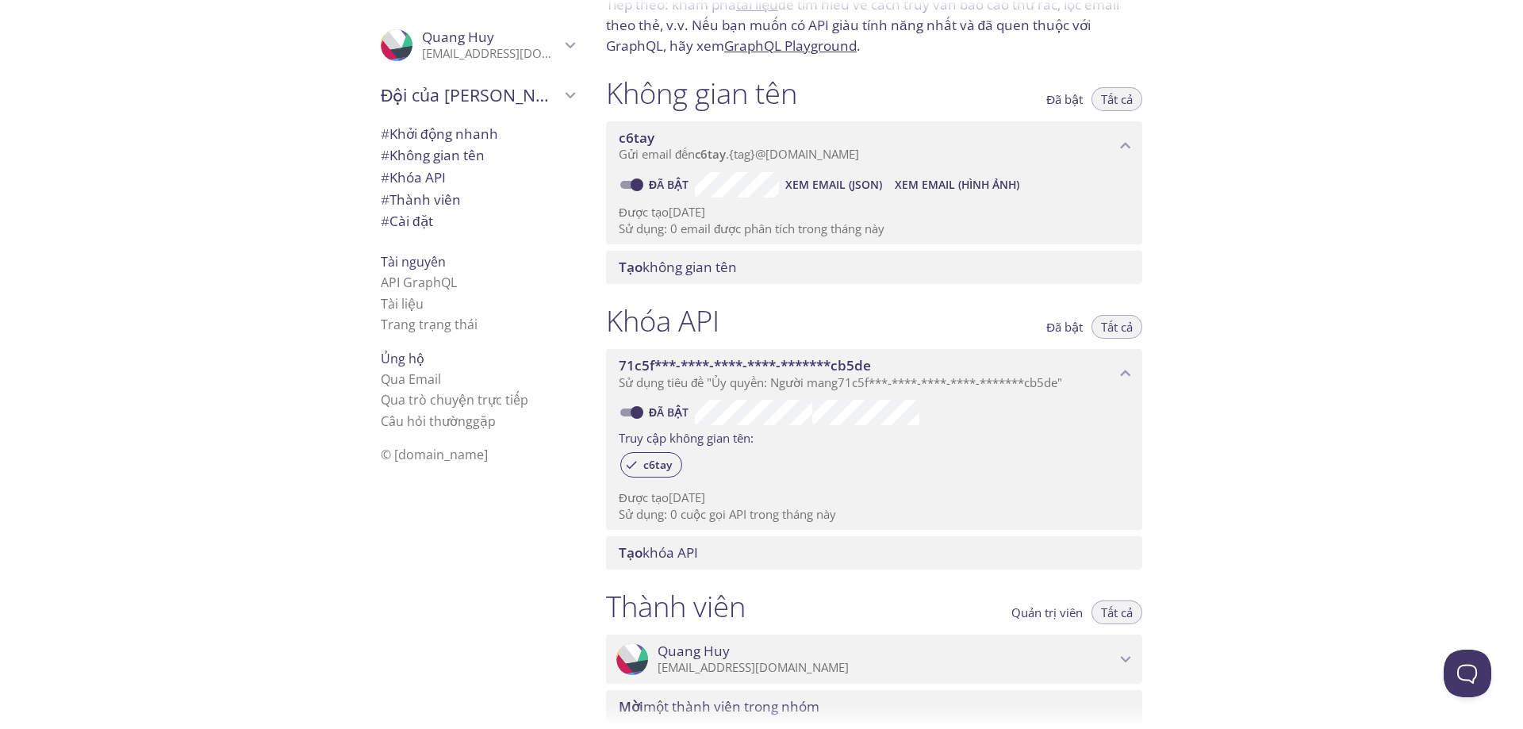
scroll to position [159, 0]
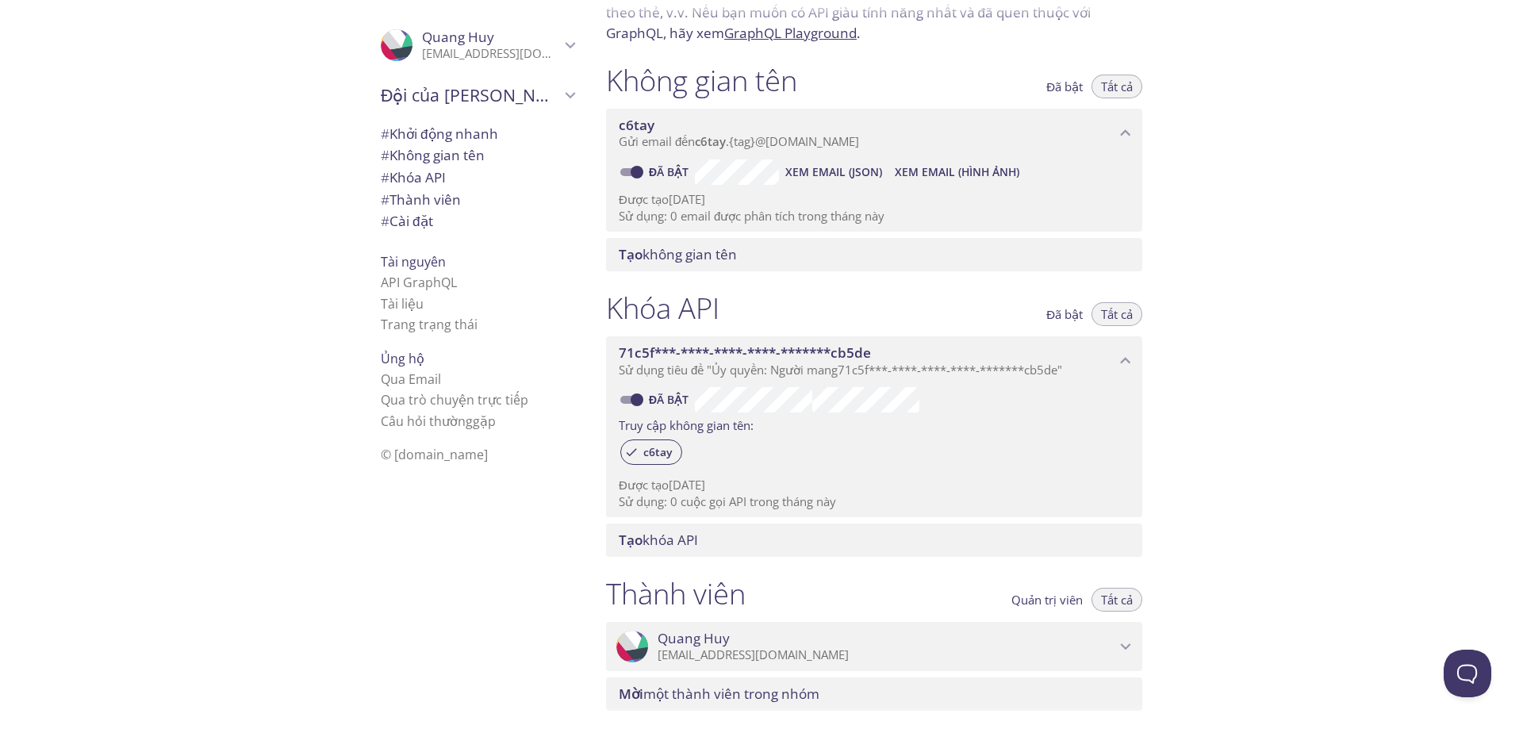
drag, startPoint x: 776, startPoint y: 212, endPoint x: 853, endPoint y: 211, distance: 76.1
click at [853, 211] on font "Sử dụng: 0 email được phân tích trong tháng này" at bounding box center [752, 216] width 266 height 16
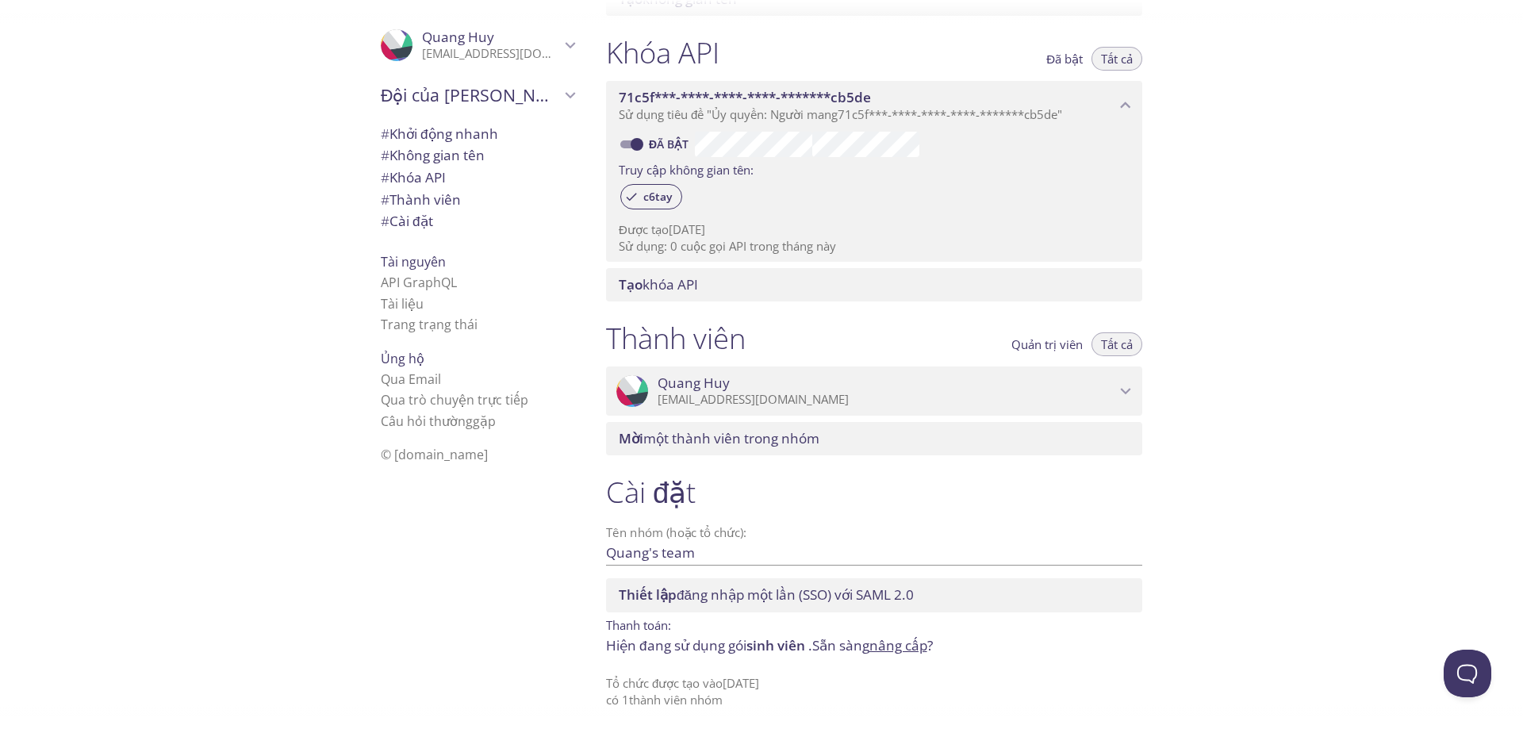
scroll to position [420, 0]
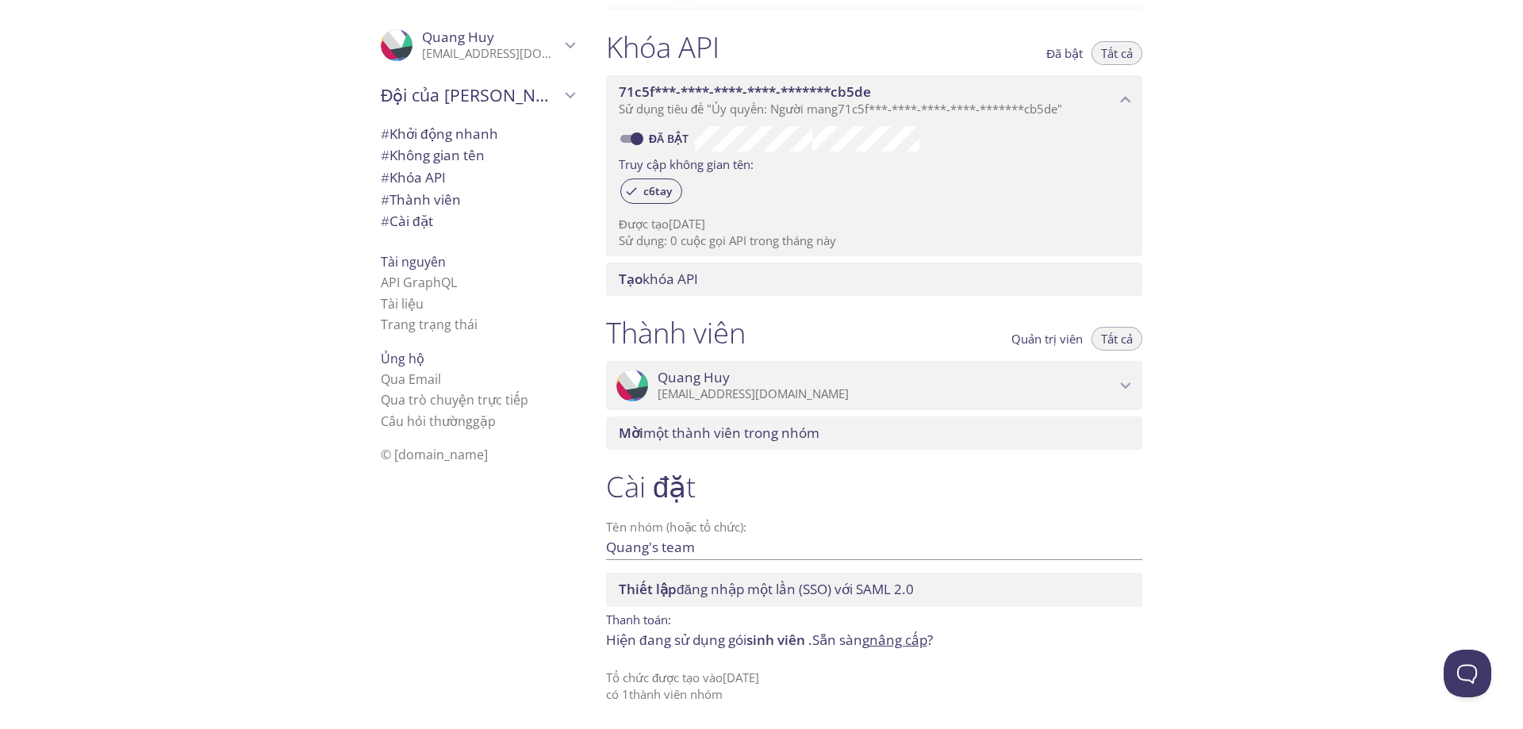
click at [397, 217] on font "Cài đặt" at bounding box center [411, 221] width 44 height 18
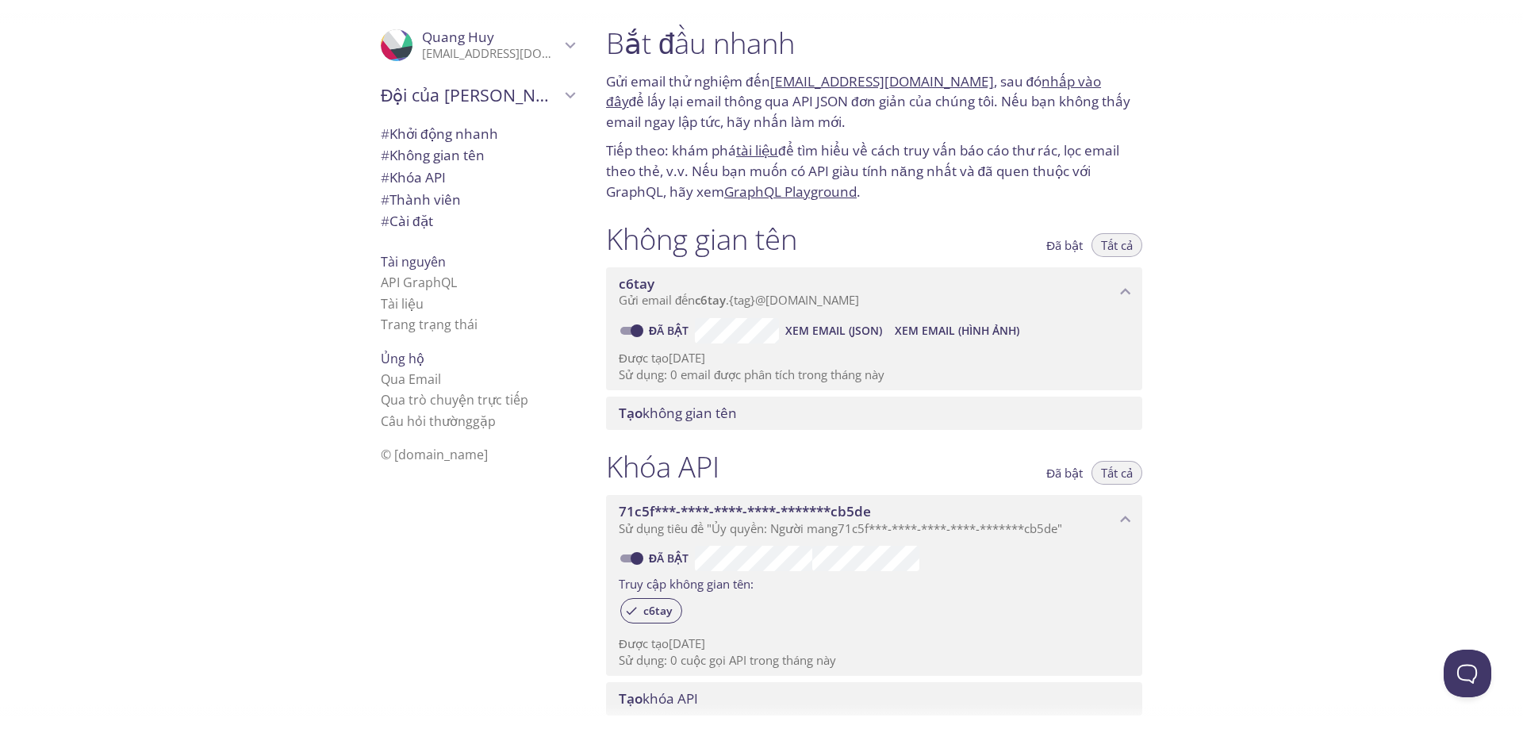
click at [680, 293] on font "Gửi email đến" at bounding box center [657, 300] width 76 height 16
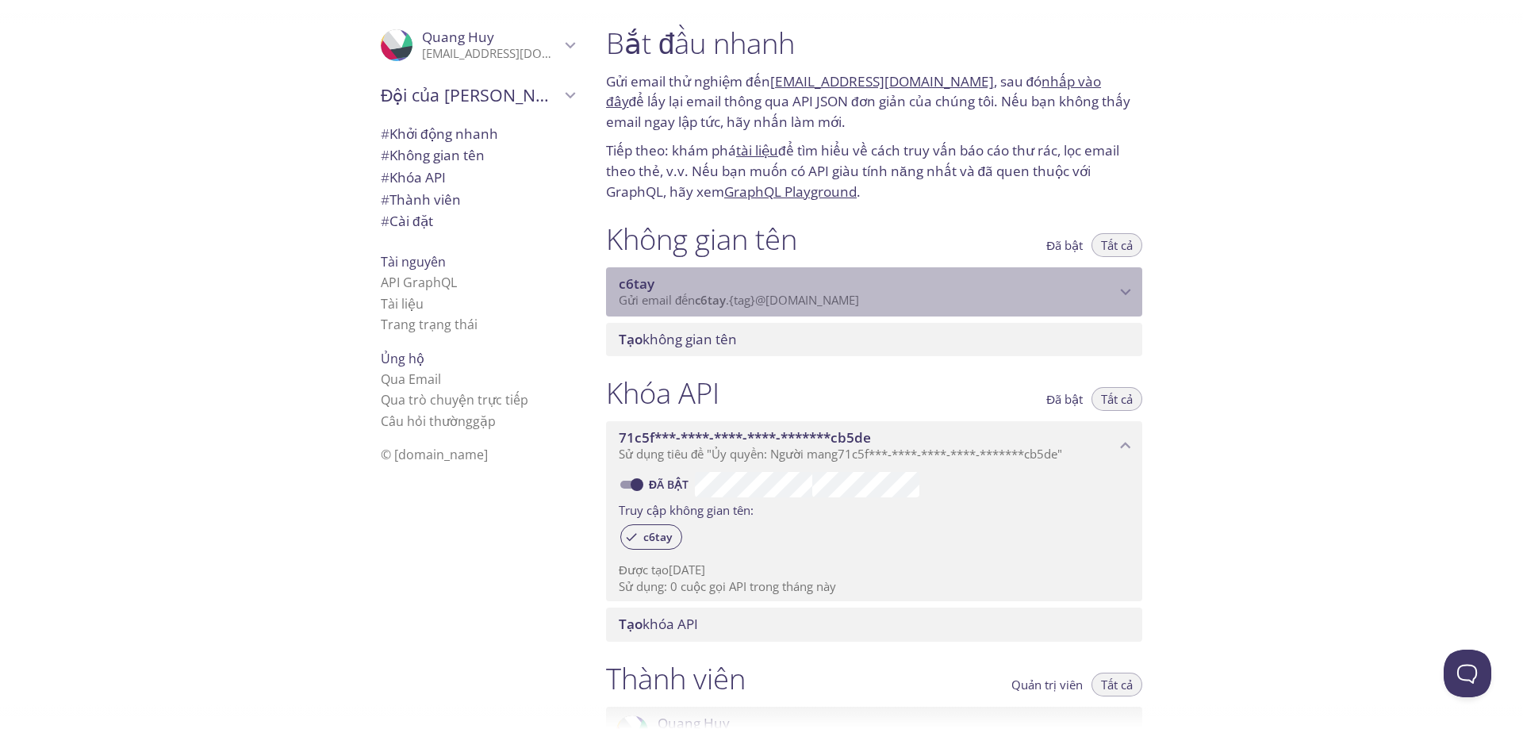
click at [680, 293] on font "Gửi email đến" at bounding box center [657, 300] width 76 height 16
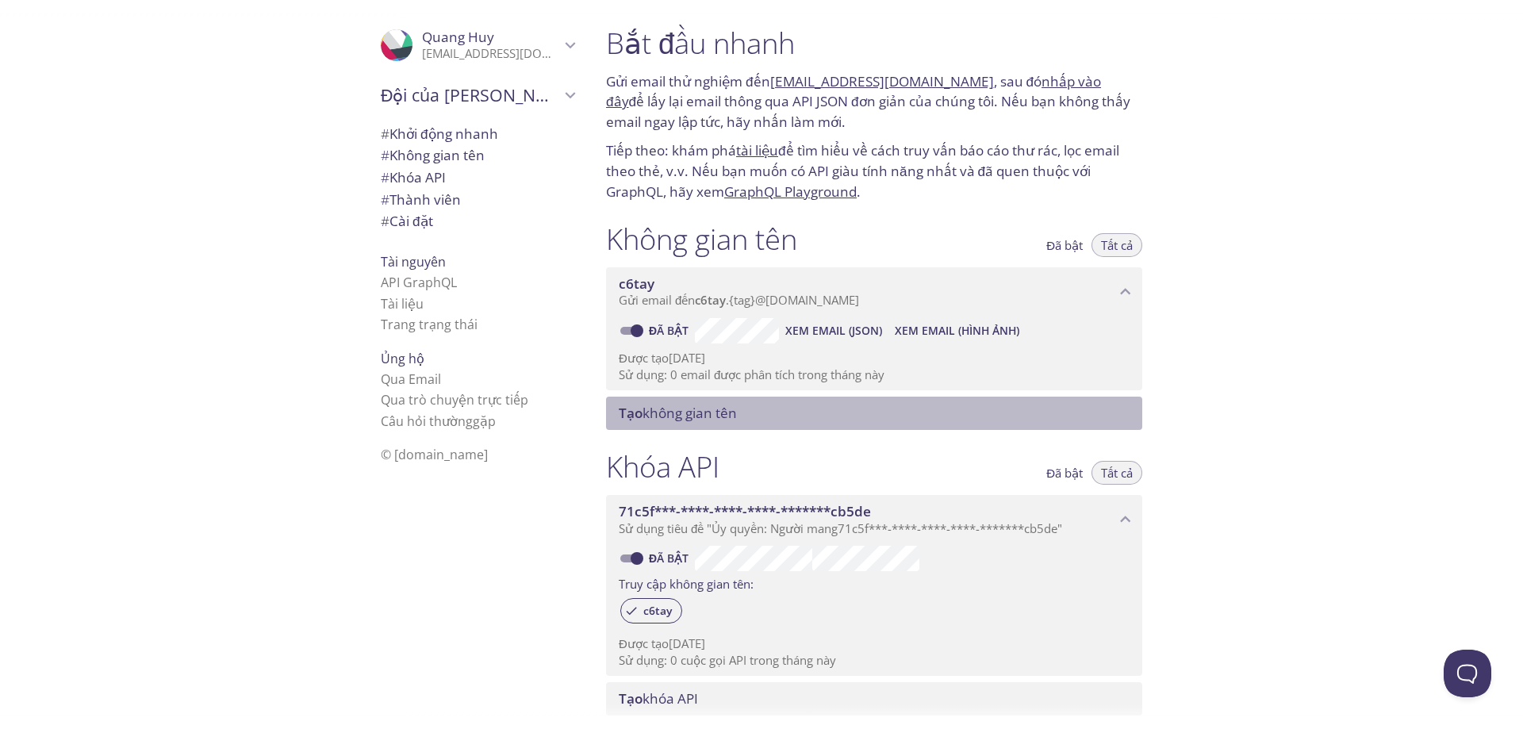
click at [699, 410] on font "không gian tên" at bounding box center [689, 413] width 94 height 18
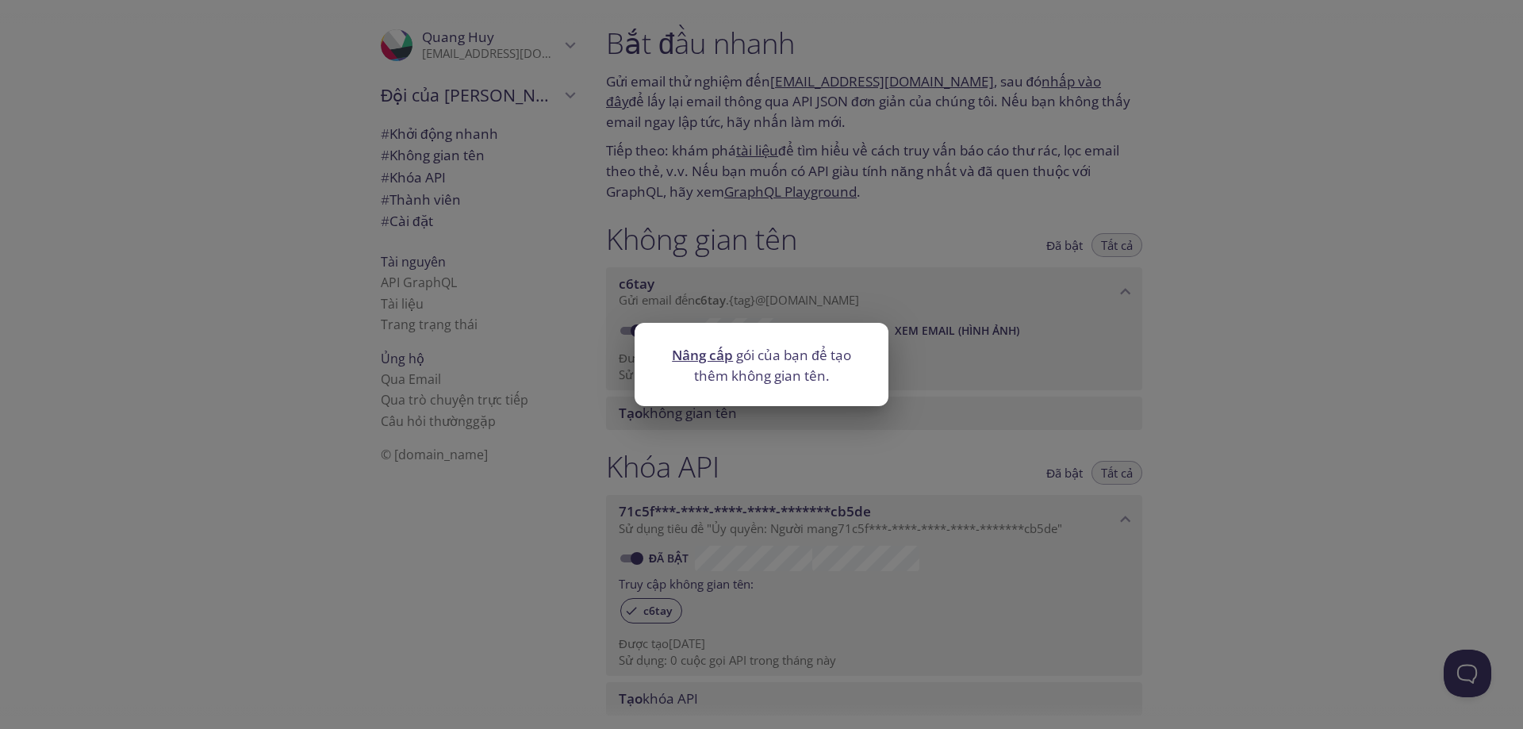
click at [769, 304] on div "Nâng cấp gói của bạn để tạo thêm không gian tên." at bounding box center [761, 364] width 1523 height 729
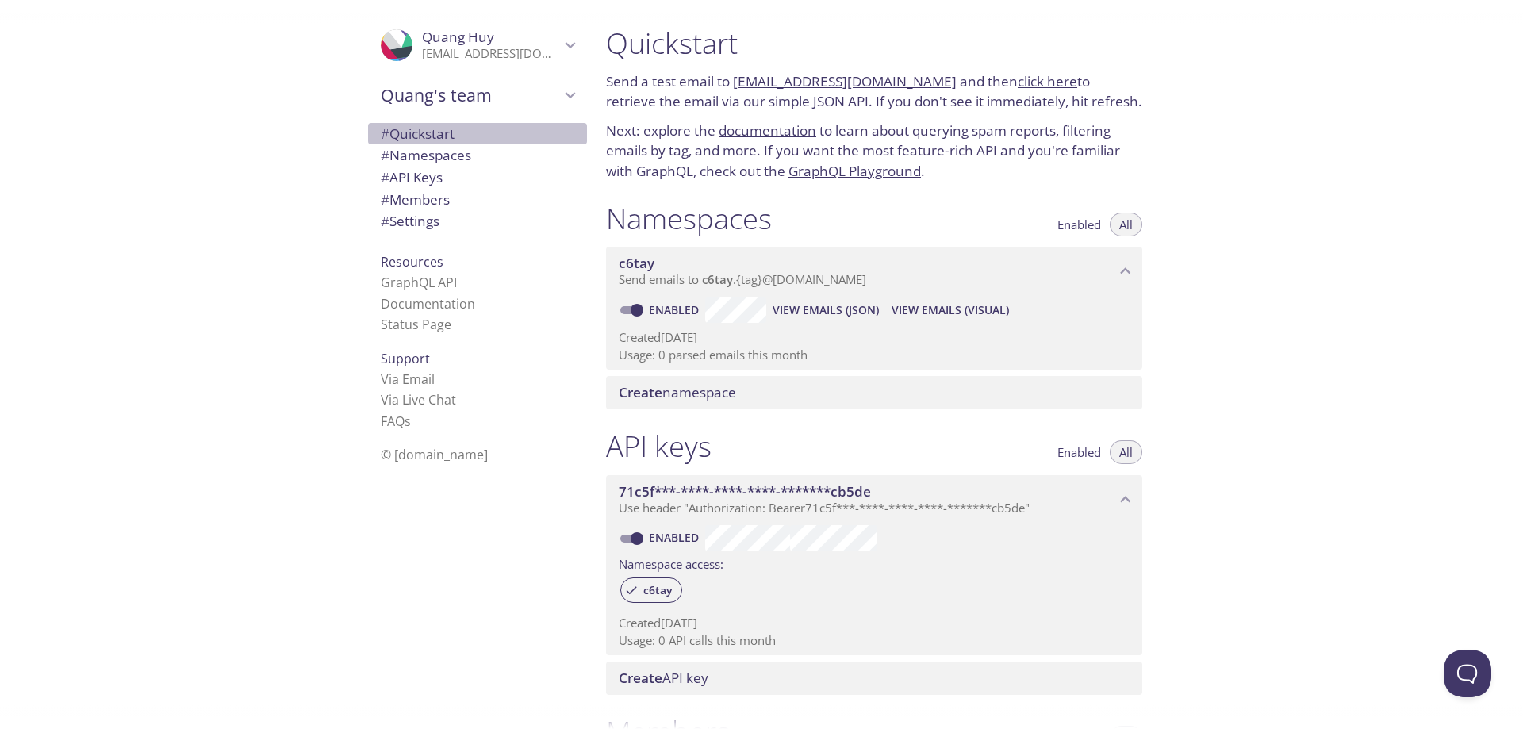
click at [447, 143] on span "# Quickstart" at bounding box center [478, 134] width 194 height 21
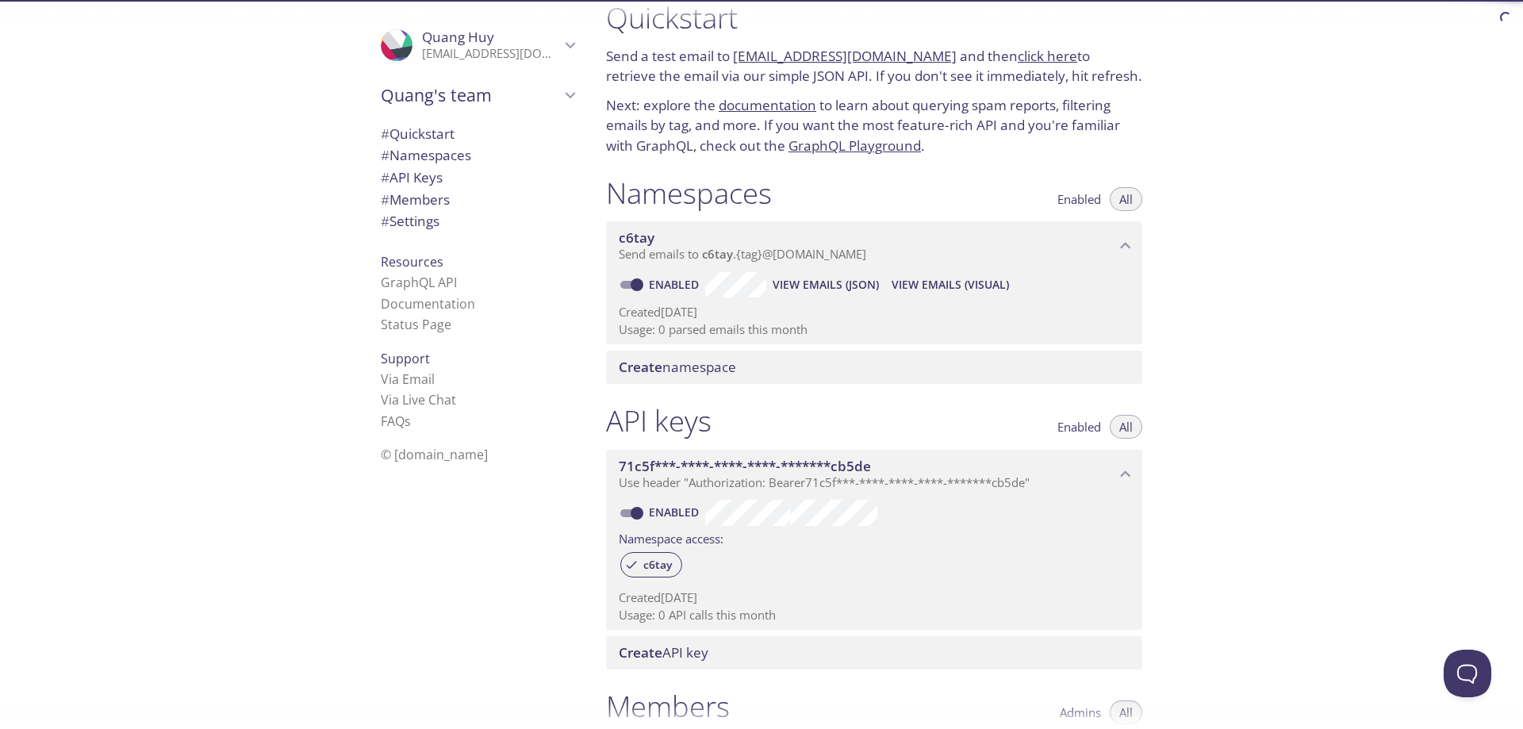
click at [453, 161] on span "# Namespaces" at bounding box center [426, 155] width 90 height 18
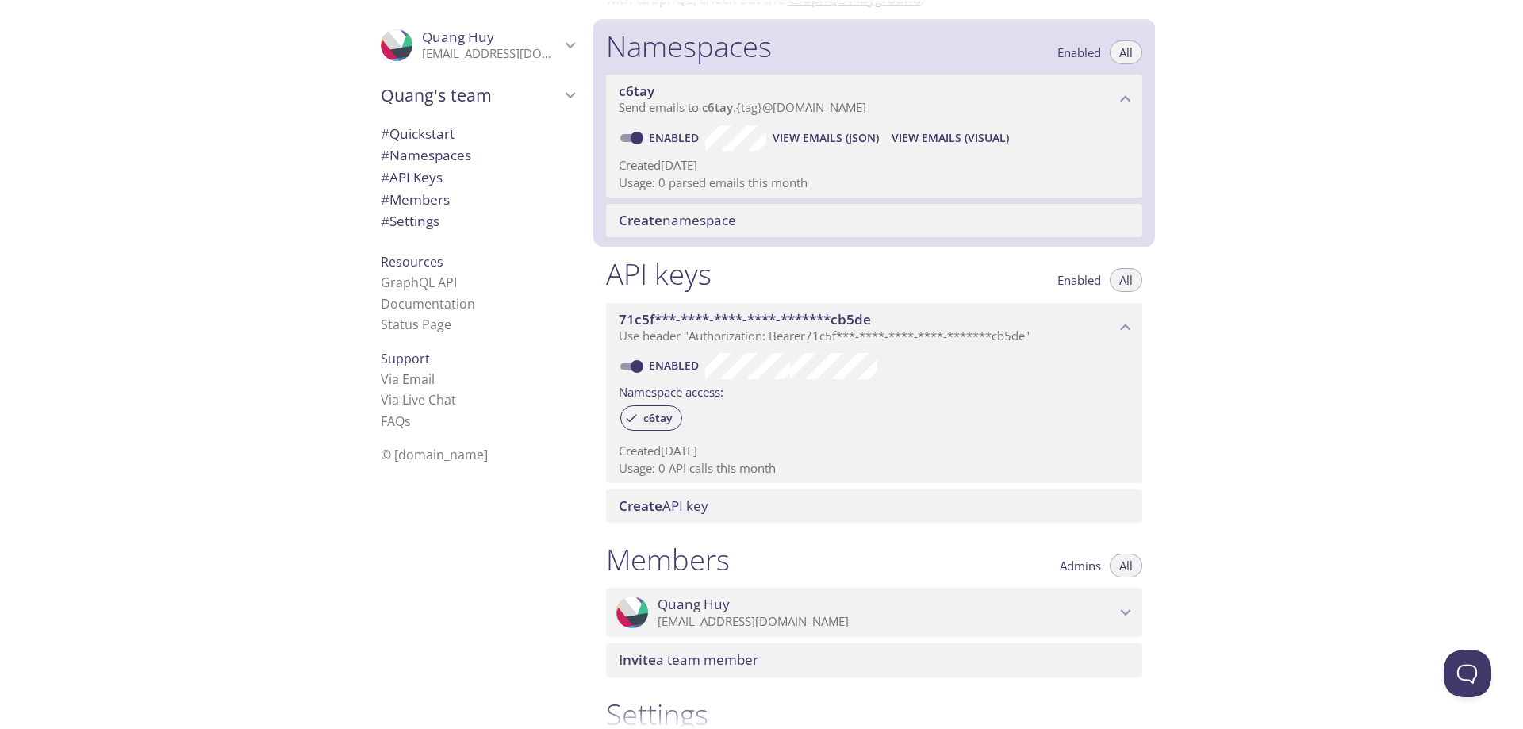
scroll to position [201, 0]
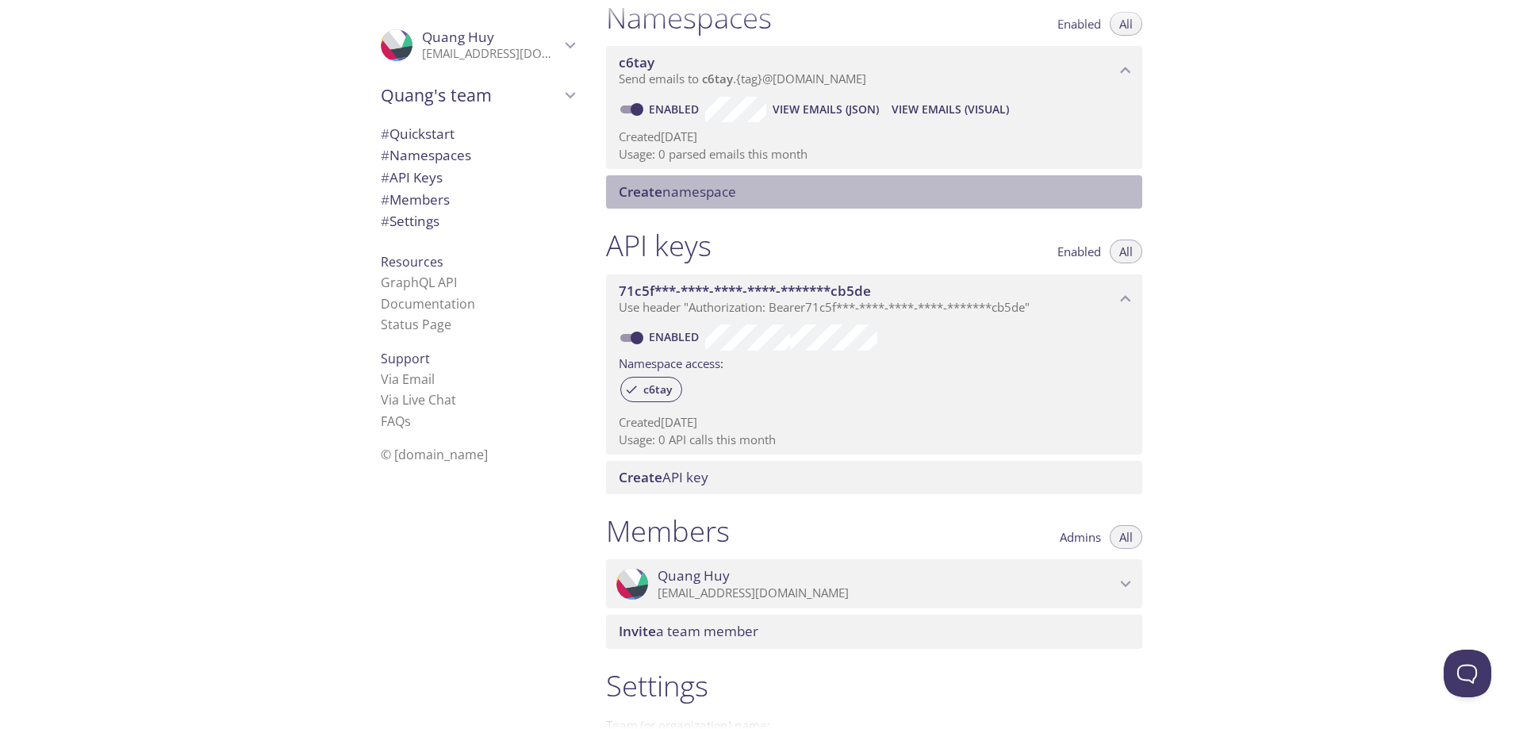
click at [657, 194] on span "Create" at bounding box center [641, 191] width 44 height 18
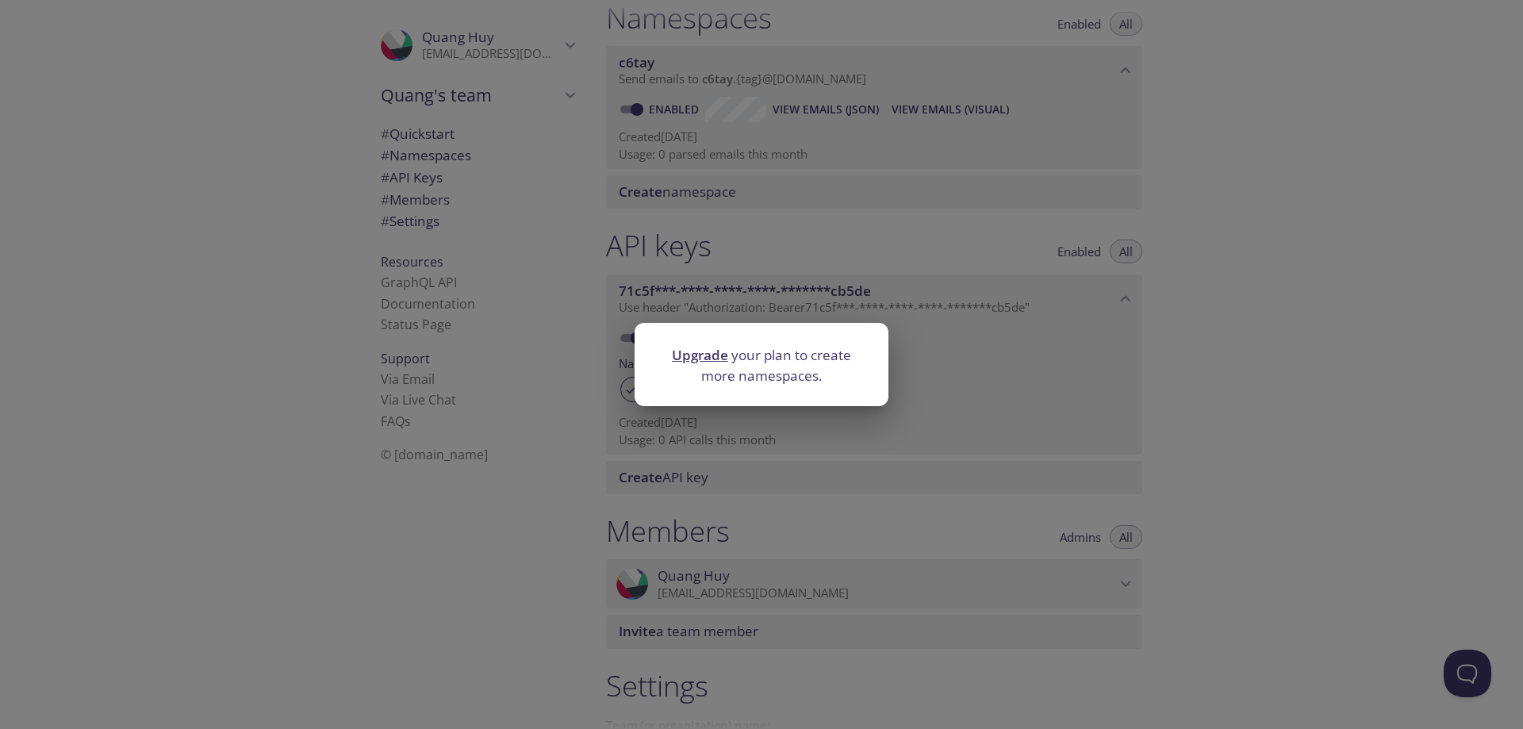
click at [762, 267] on div "Upgrade your plan to create more namespaces." at bounding box center [761, 364] width 1523 height 729
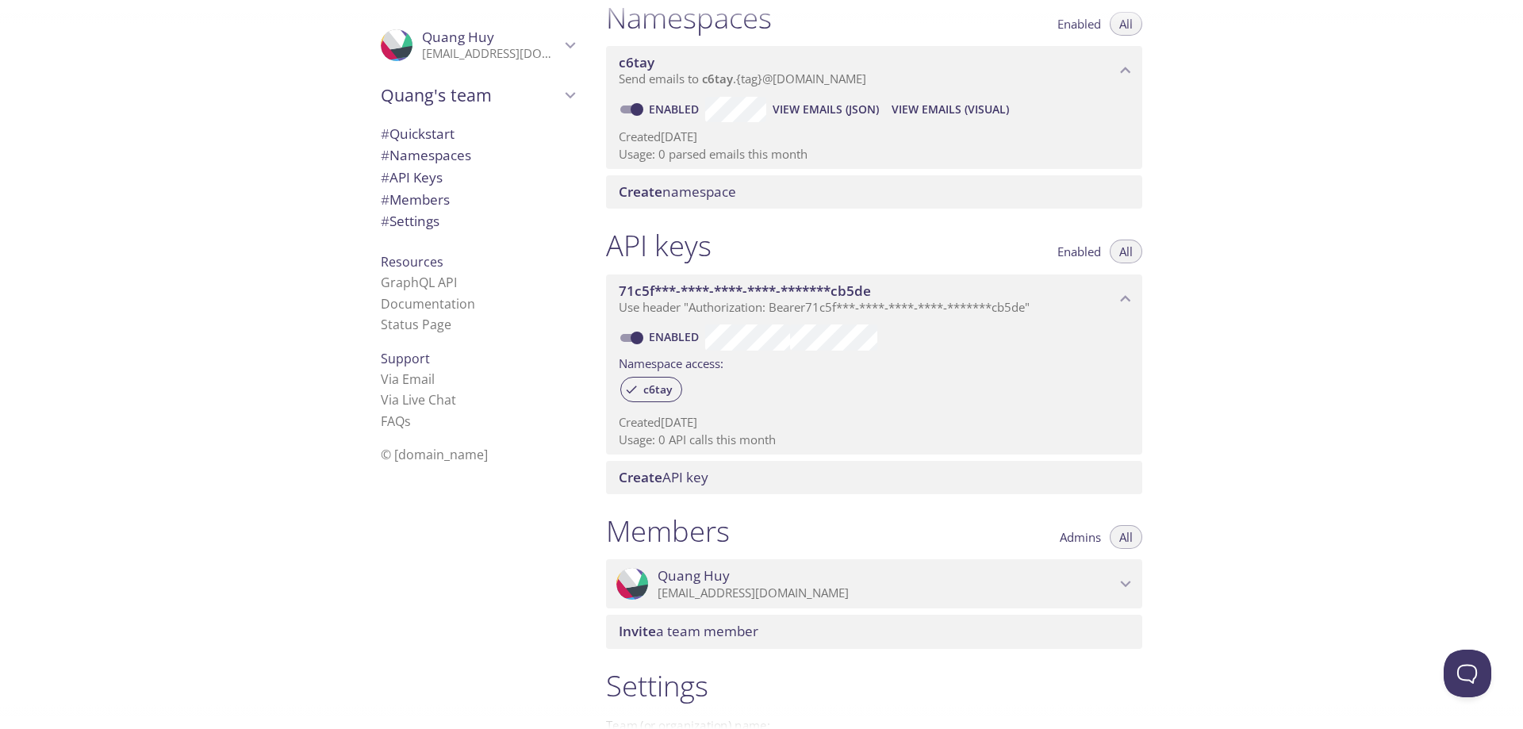
click at [419, 173] on span "# API Keys" at bounding box center [412, 177] width 62 height 18
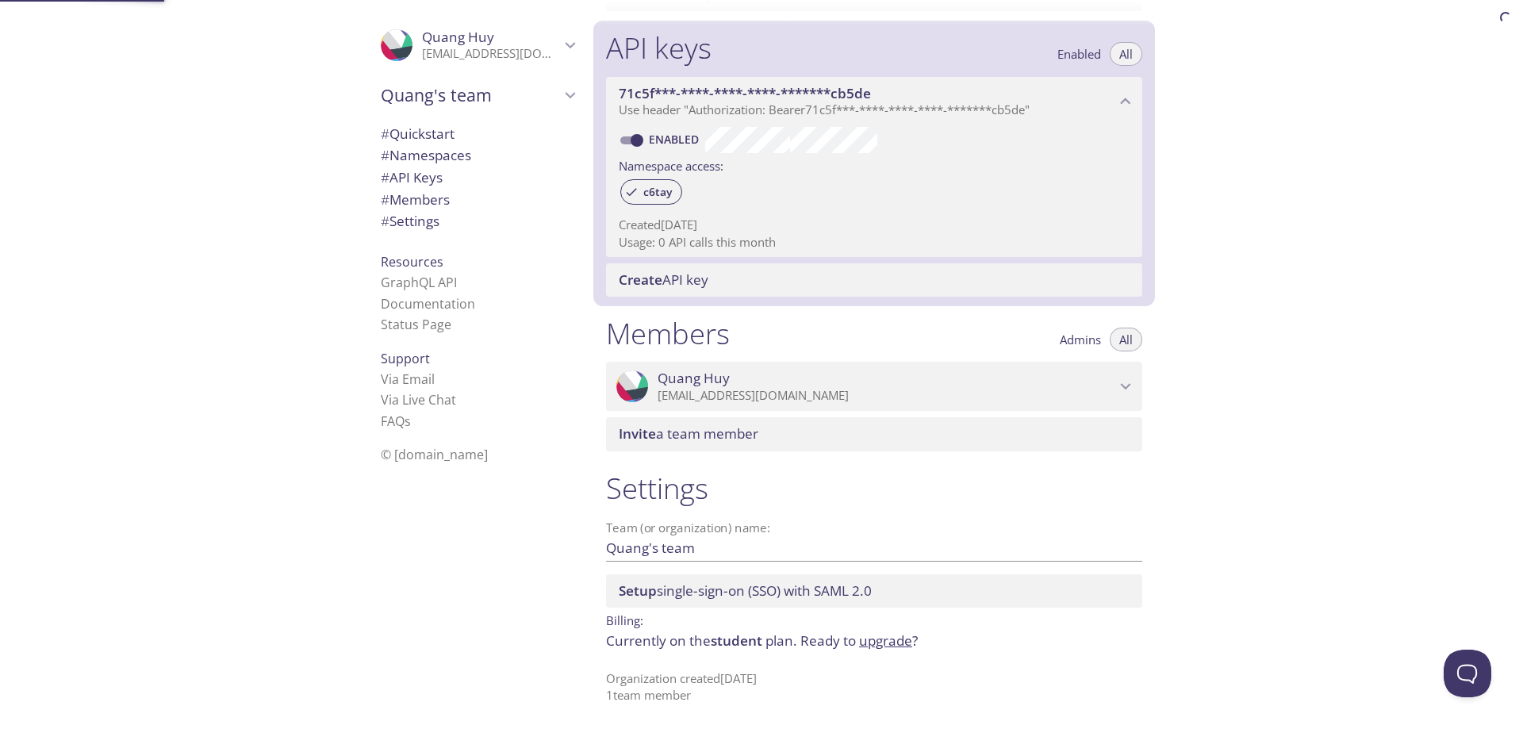
scroll to position [399, 0]
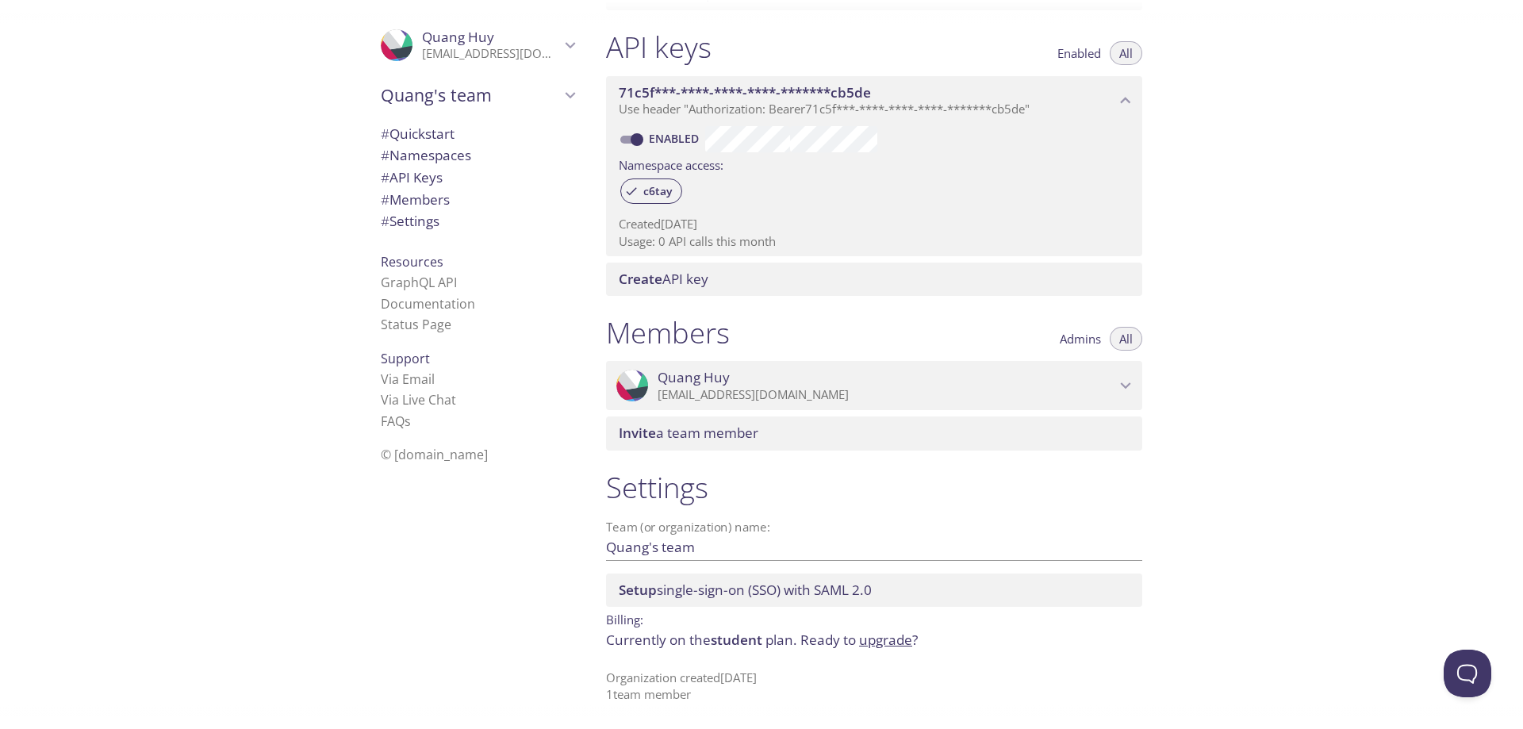
click at [421, 199] on span "# Members" at bounding box center [415, 199] width 69 height 18
click at [435, 235] on div "# Quickstart # Namespaces # API Keys # Members # Settings" at bounding box center [477, 182] width 219 height 126
click at [431, 221] on span "# Settings" at bounding box center [410, 221] width 59 height 18
click at [423, 282] on link "GraphQL API" at bounding box center [419, 282] width 76 height 17
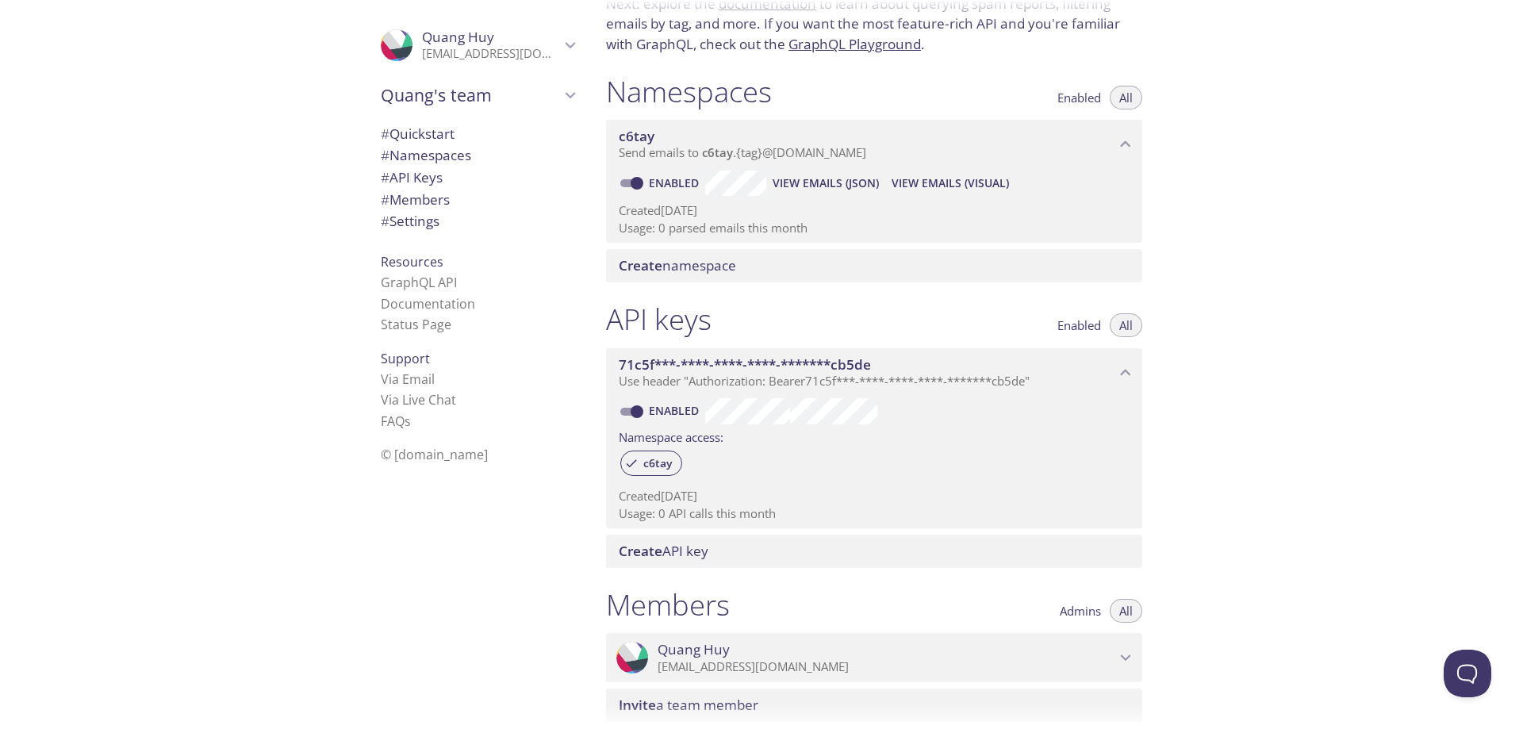
scroll to position [0, 0]
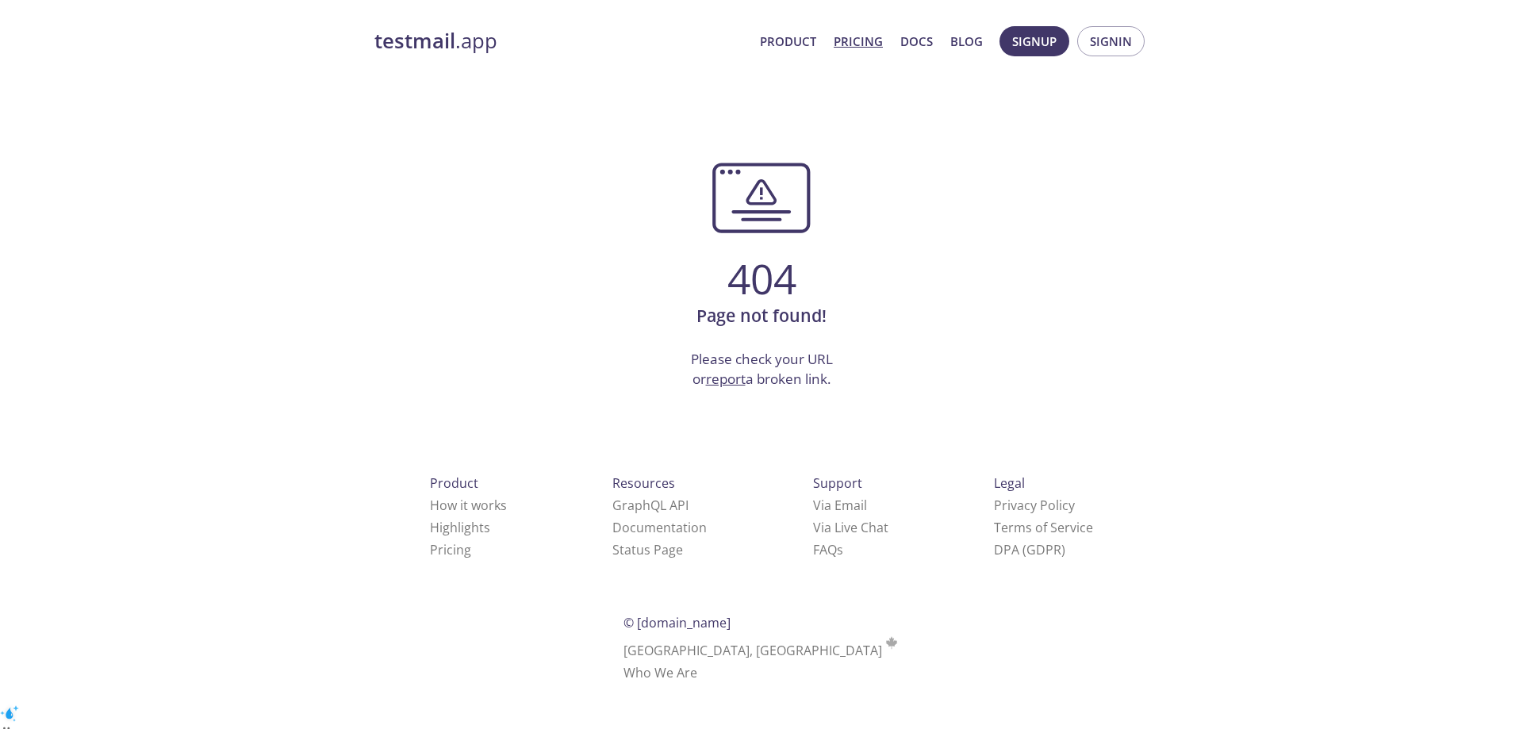
click at [878, 42] on link "Pricing" at bounding box center [857, 41] width 49 height 21
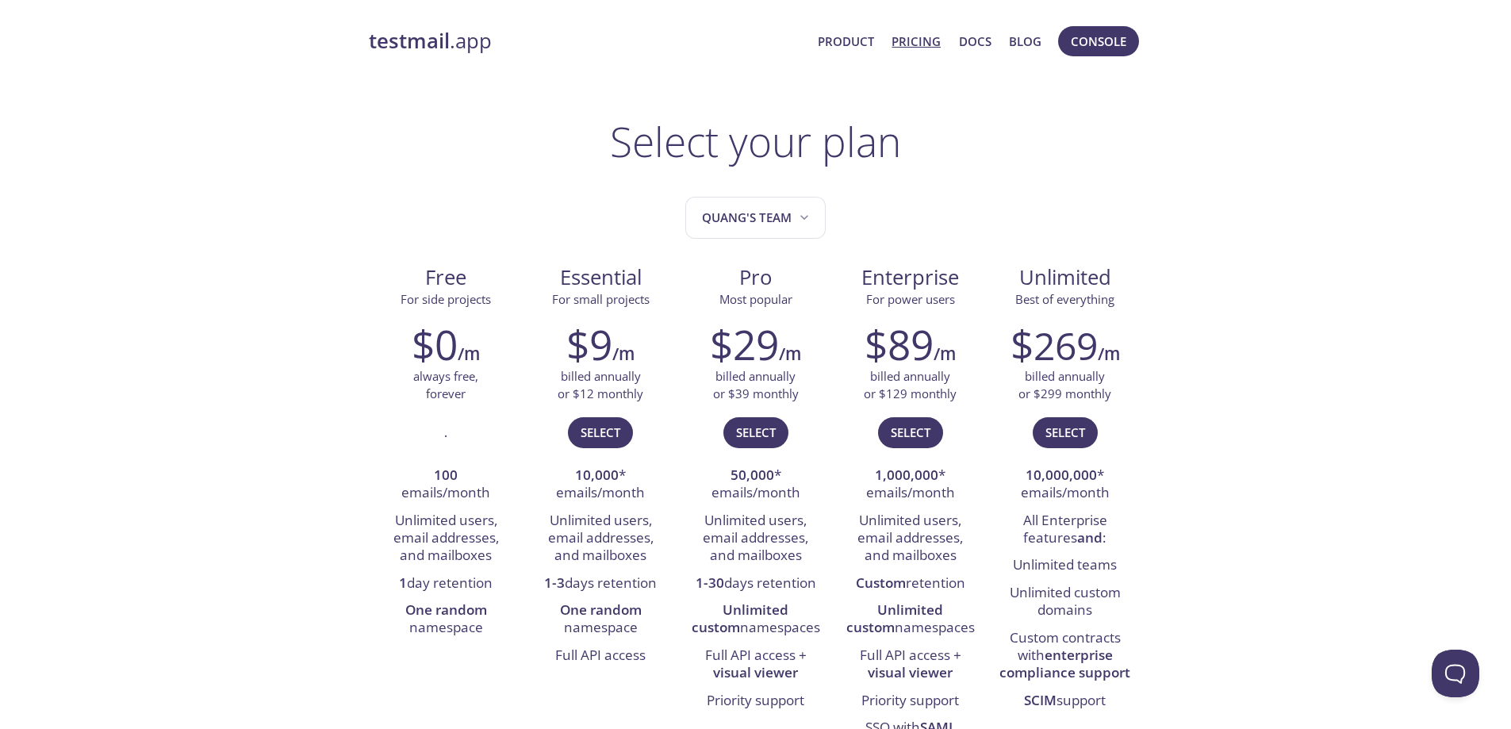
scroll to position [79, 0]
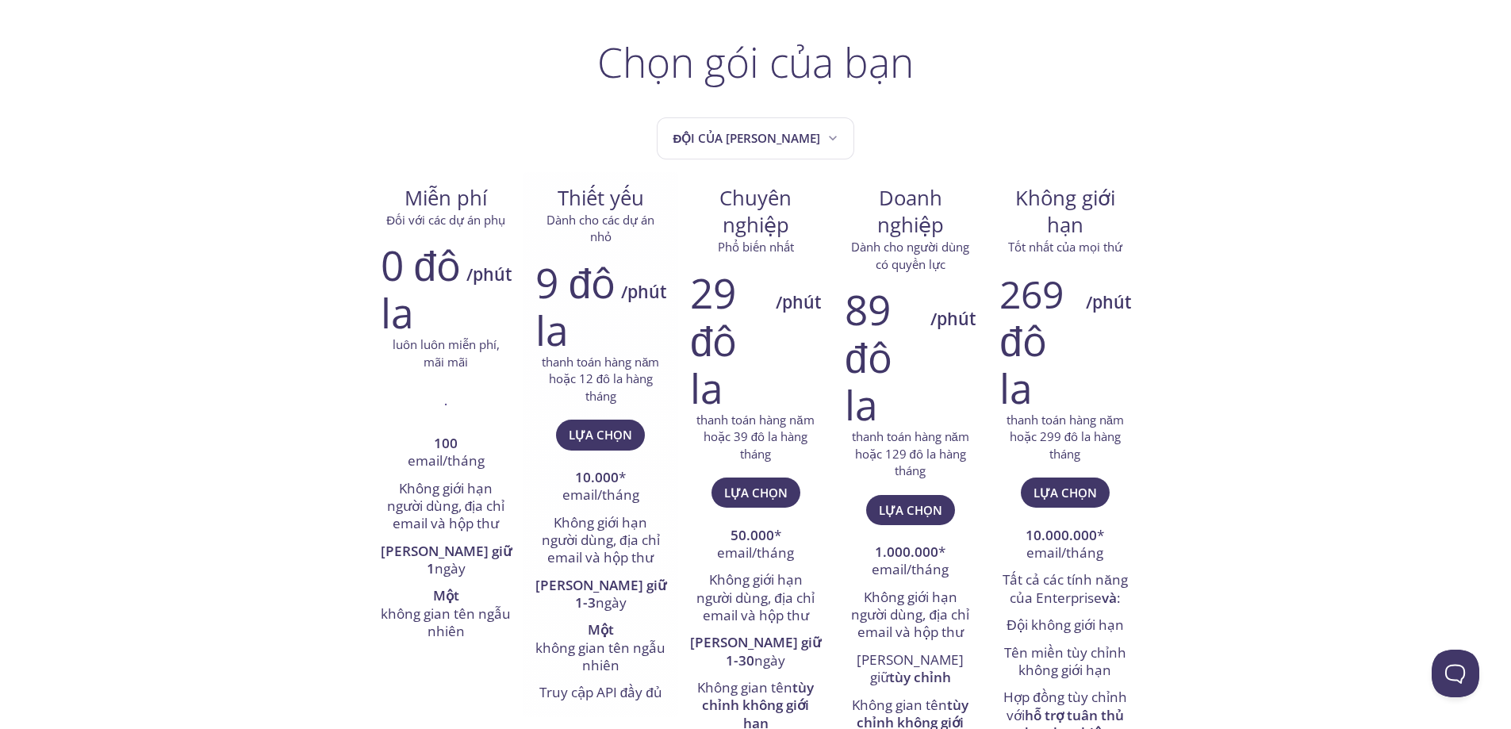
drag, startPoint x: 619, startPoint y: 624, endPoint x: 615, endPoint y: 647, distance: 23.5
click at [615, 647] on font "không gian tên ngẫu nhiên" at bounding box center [600, 656] width 130 height 36
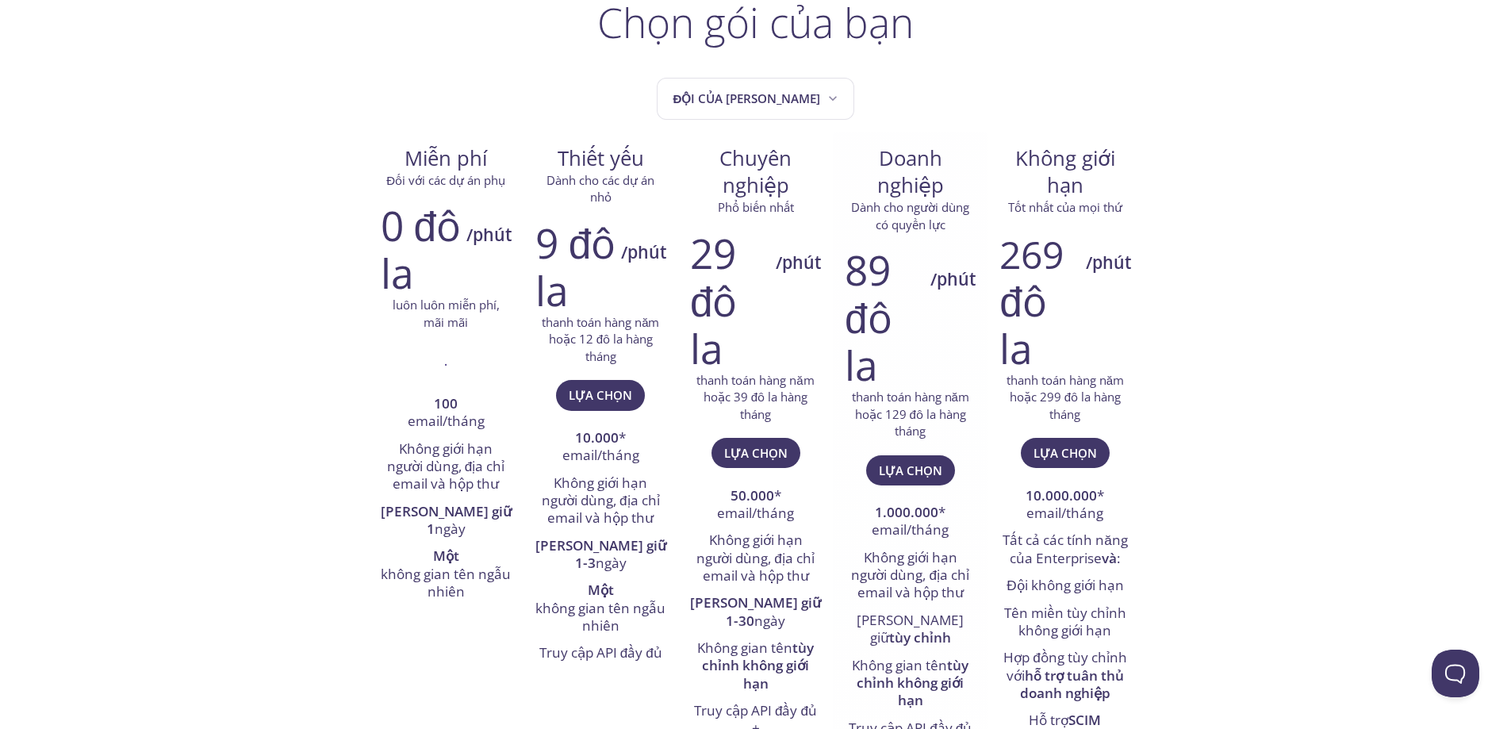
scroll to position [159, 0]
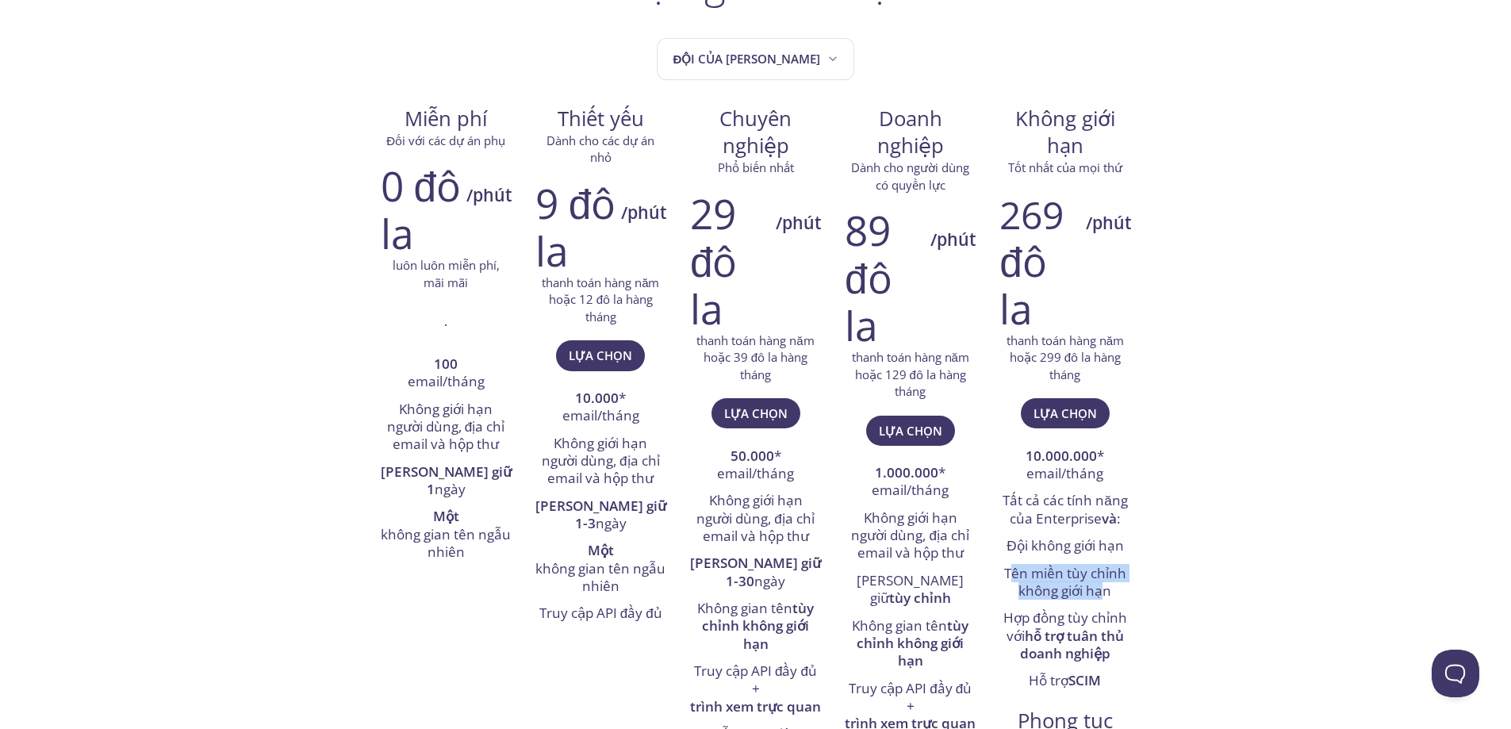
drag, startPoint x: 1014, startPoint y: 566, endPoint x: 1104, endPoint y: 583, distance: 91.9
click at [1104, 583] on font "Tên miền tùy chỉnh không giới hạn" at bounding box center [1065, 582] width 122 height 36
drag, startPoint x: 709, startPoint y: 499, endPoint x: 772, endPoint y: 504, distance: 63.7
click at [772, 504] on font "Không giới hạn người dùng, địa chỉ email và hộp thư" at bounding box center [755, 518] width 118 height 54
drag, startPoint x: 604, startPoint y: 455, endPoint x: 650, endPoint y: 474, distance: 49.8
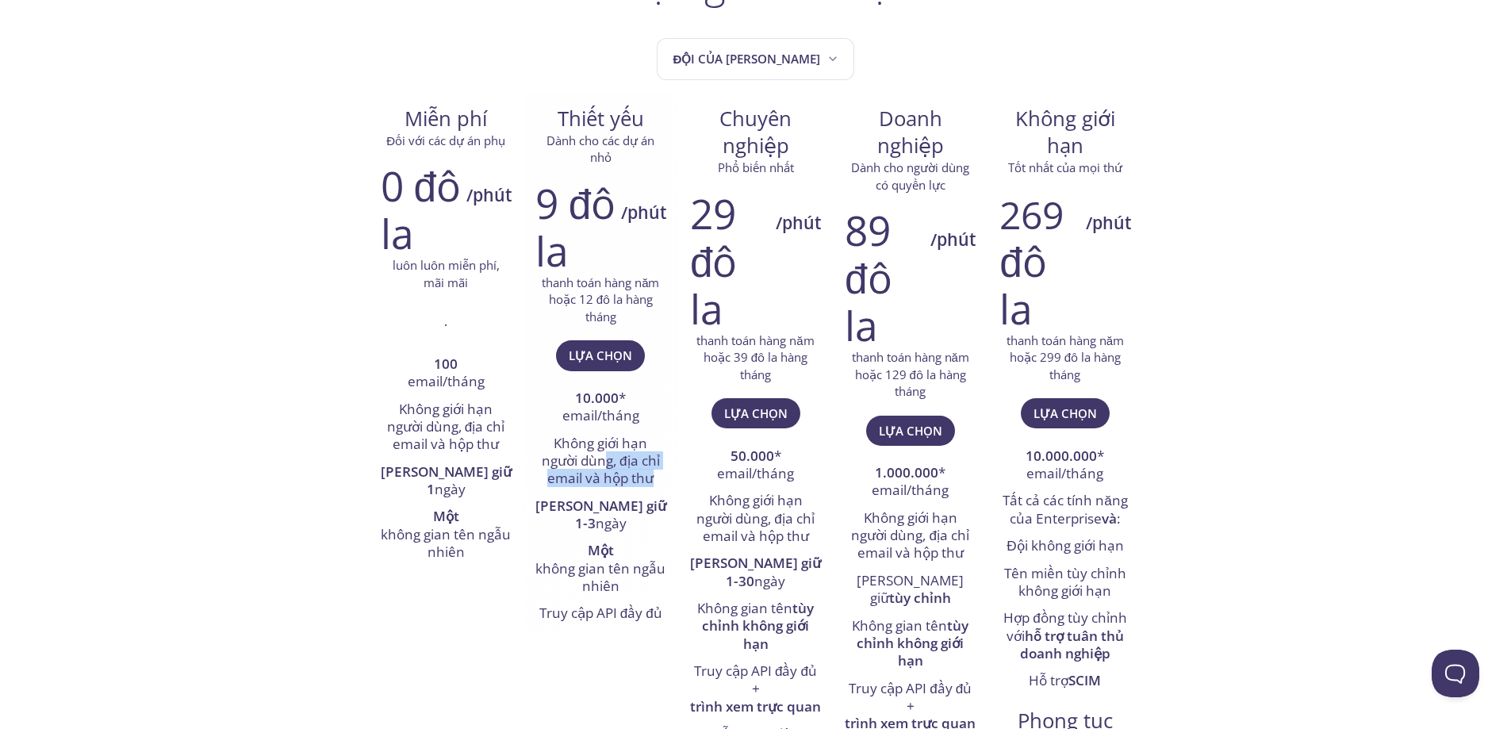
click at [650, 474] on font "Không giới hạn người dùng, địa chỉ email và hộp thư" at bounding box center [601, 461] width 118 height 54
click at [623, 469] on font "Không giới hạn người dùng, địa chỉ email và hộp thư" at bounding box center [601, 461] width 118 height 54
drag, startPoint x: 1009, startPoint y: 507, endPoint x: 1136, endPoint y: 527, distance: 128.6
click at [1136, 527] on div "269 ​​đô la /phút thanh toán hàng năm hoặc 299 đô la hàng tháng Lựa chọn 10.000…" at bounding box center [1064, 442] width 155 height 526
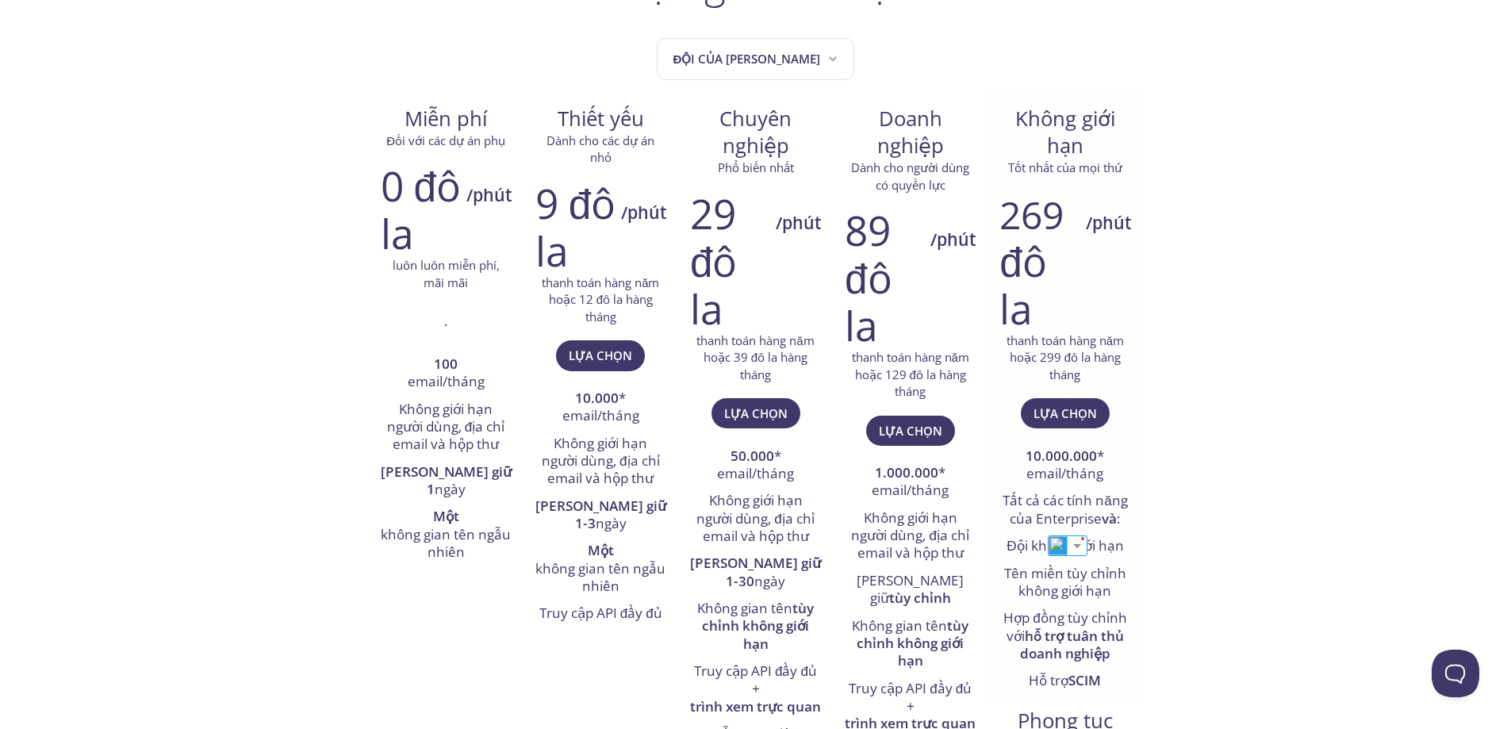
click at [1012, 540] on font "Đội không giới hạn" at bounding box center [1064, 545] width 117 height 18
drag, startPoint x: 1002, startPoint y: 544, endPoint x: 1140, endPoint y: 543, distance: 138.8
click at [1140, 543] on div "269 ​​đô la /phút thanh toán hàng năm hoặc 299 đô la hàng tháng Lựa chọn 10.000…" at bounding box center [1064, 442] width 155 height 526
drag, startPoint x: 1134, startPoint y: 584, endPoint x: 1047, endPoint y: 563, distance: 89.8
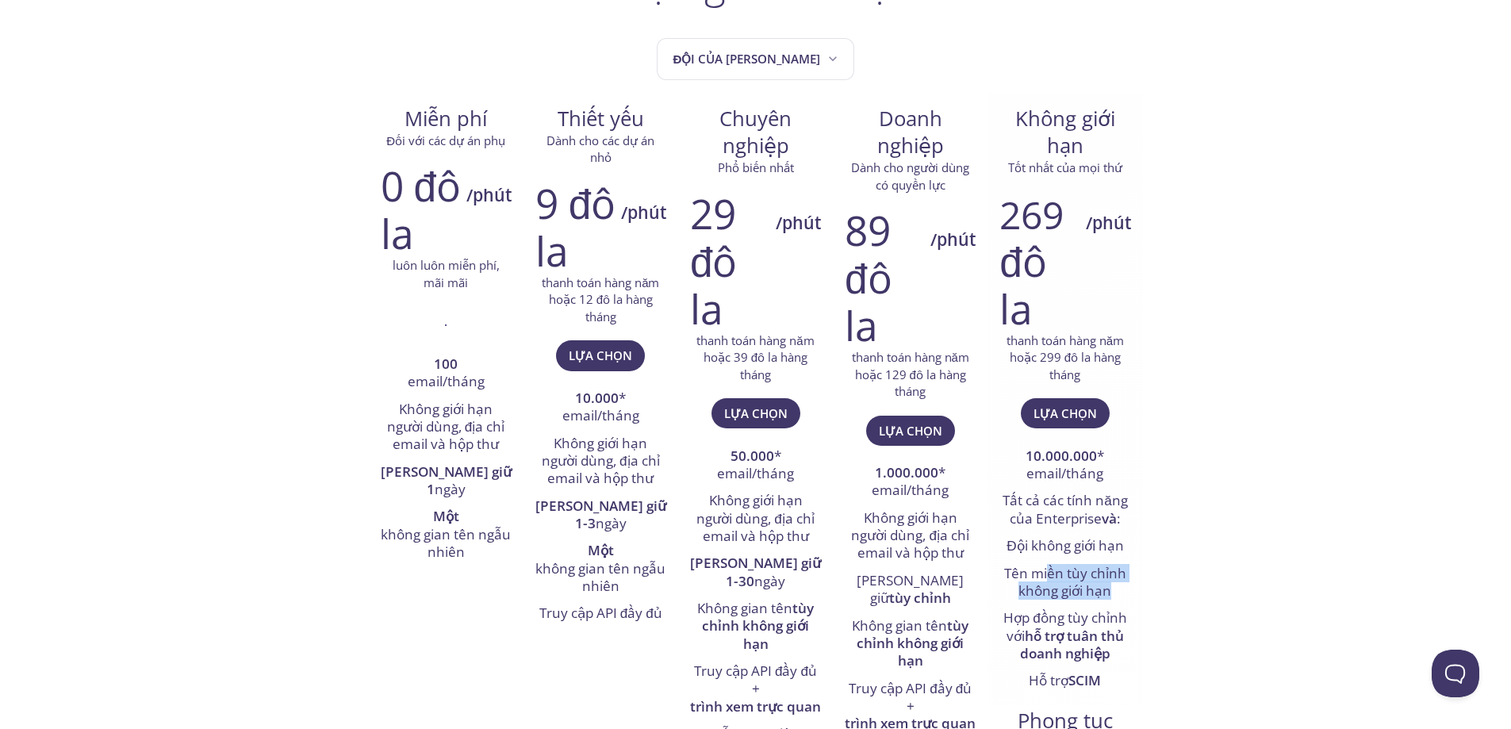
click at [1047, 563] on div "269 ​​đô la /phút thanh toán hàng năm hoặc 299 đô la hàng tháng Lựa chọn 10.000…" at bounding box center [1064, 442] width 155 height 526
drag, startPoint x: 1047, startPoint y: 563, endPoint x: 1029, endPoint y: 563, distance: 18.2
click at [1046, 564] on font "Tên miền tùy chỉnh không giới hạn" at bounding box center [1065, 582] width 122 height 36
drag, startPoint x: 1010, startPoint y: 567, endPoint x: 1169, endPoint y: 589, distance: 160.2
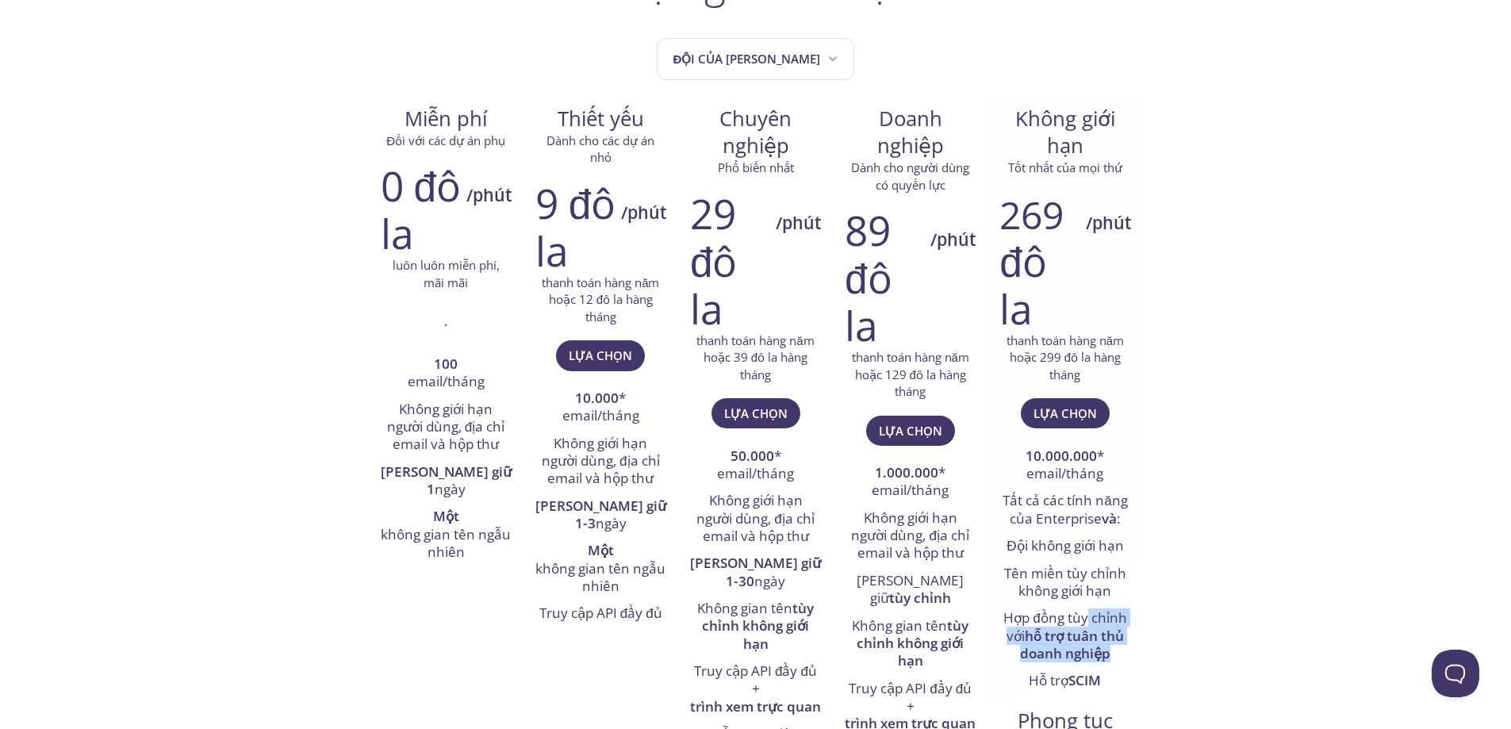
drag, startPoint x: 1154, startPoint y: 646, endPoint x: 998, endPoint y: 584, distance: 168.3
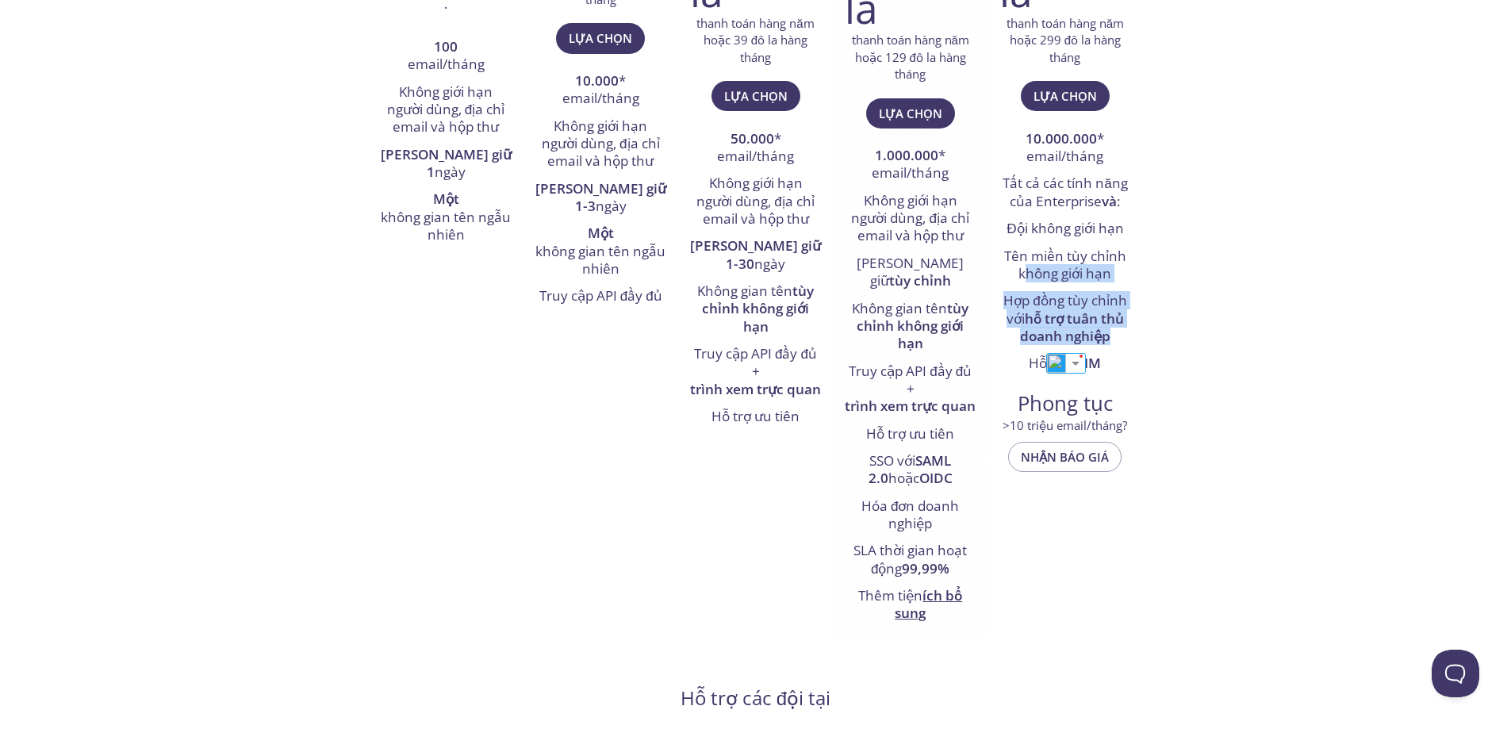
scroll to position [397, 0]
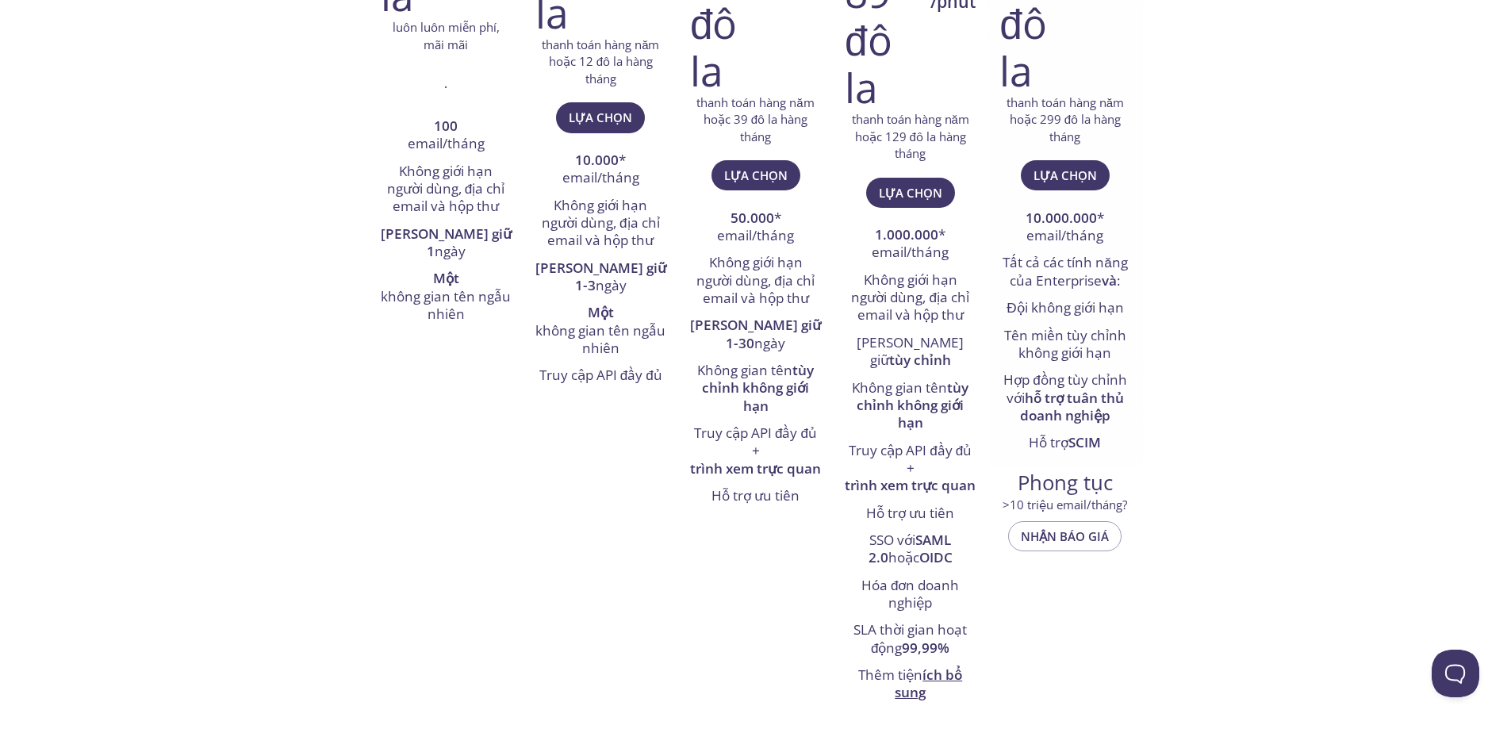
click at [1042, 318] on li "Đội không giới hạn" at bounding box center [1064, 308] width 131 height 27
drag, startPoint x: 868, startPoint y: 345, endPoint x: 941, endPoint y: 358, distance: 74.2
click at [932, 358] on ul "1.000.000 * email/tháng Không giới hạn người dùng, địa chỉ email và hộp thư Lưu…" at bounding box center [910, 464] width 131 height 485
click at [941, 375] on li "Không gian tên tùy chỉnh không giới hạn" at bounding box center [910, 406] width 131 height 63
drag, startPoint x: 845, startPoint y: 345, endPoint x: 833, endPoint y: 339, distance: 13.1
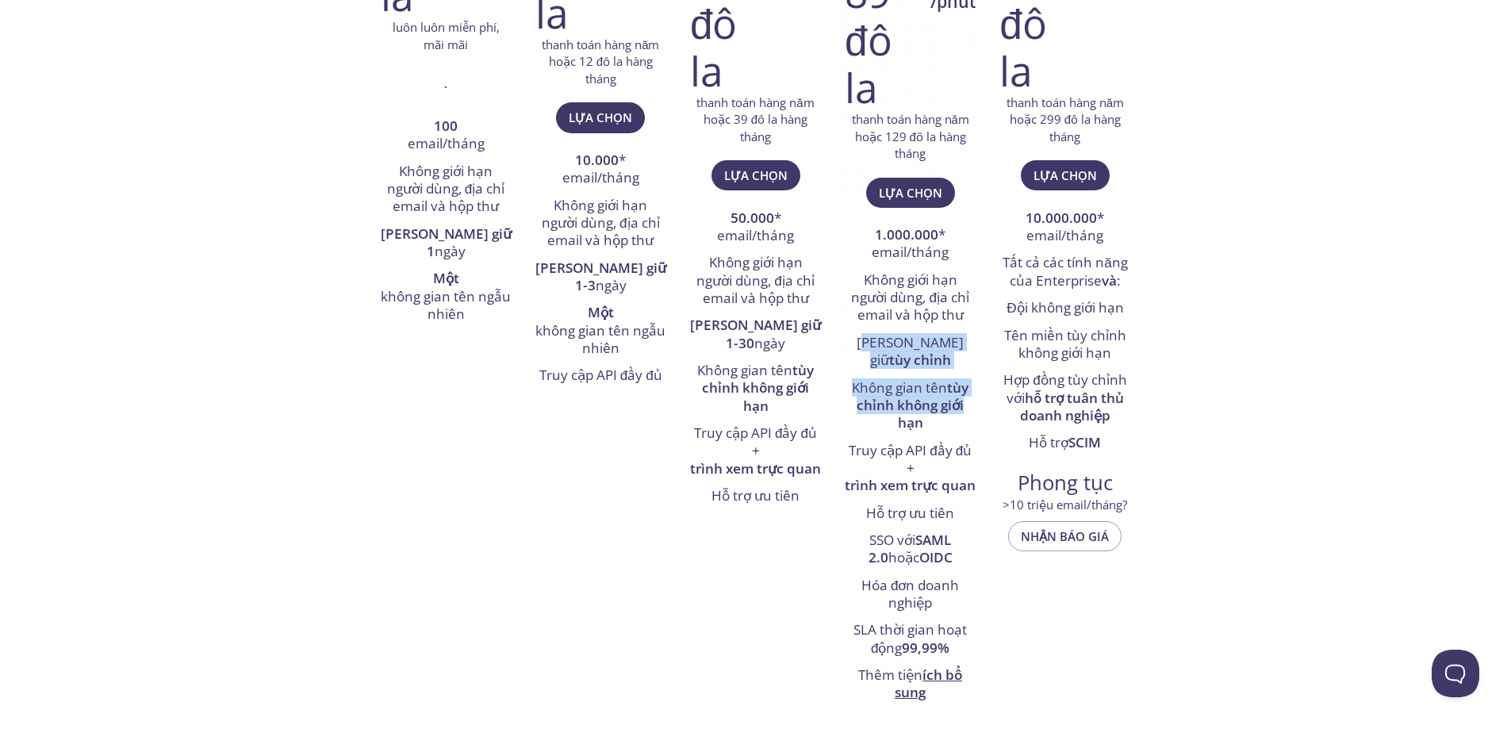
click at [835, 340] on div "89 đô la /phút thanh toán hàng năm hoặc 129 đô la hàng tháng Lựa chọn 1.000.000…" at bounding box center [910, 337] width 155 height 759
